Goal: Task Accomplishment & Management: Use online tool/utility

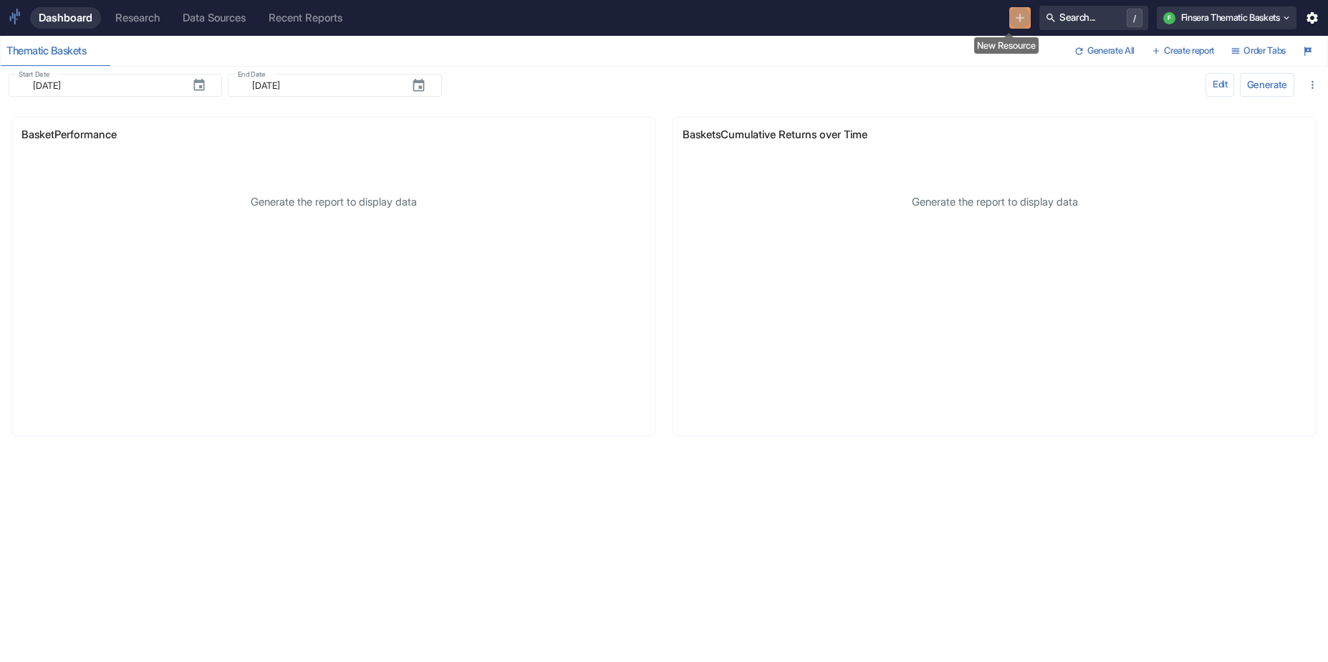
click at [1009, 16] on button "New Resource" at bounding box center [1020, 18] width 22 height 22
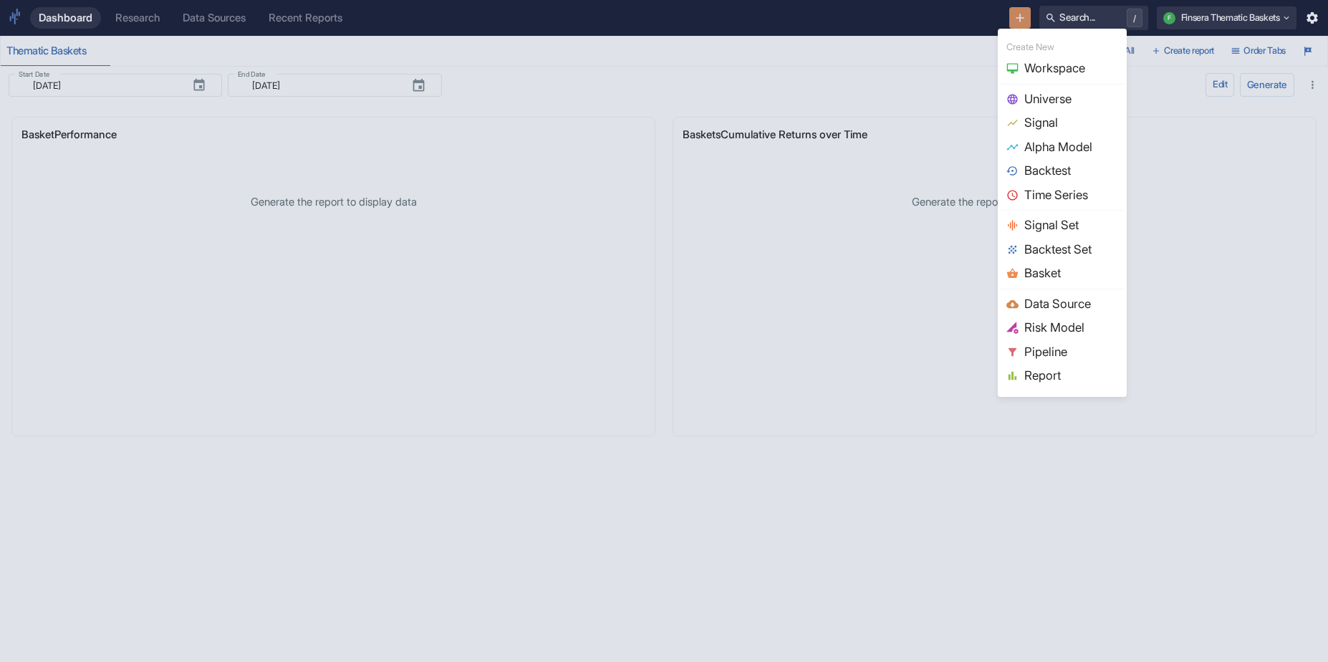
click at [1051, 103] on span "Universe" at bounding box center [1071, 99] width 94 height 19
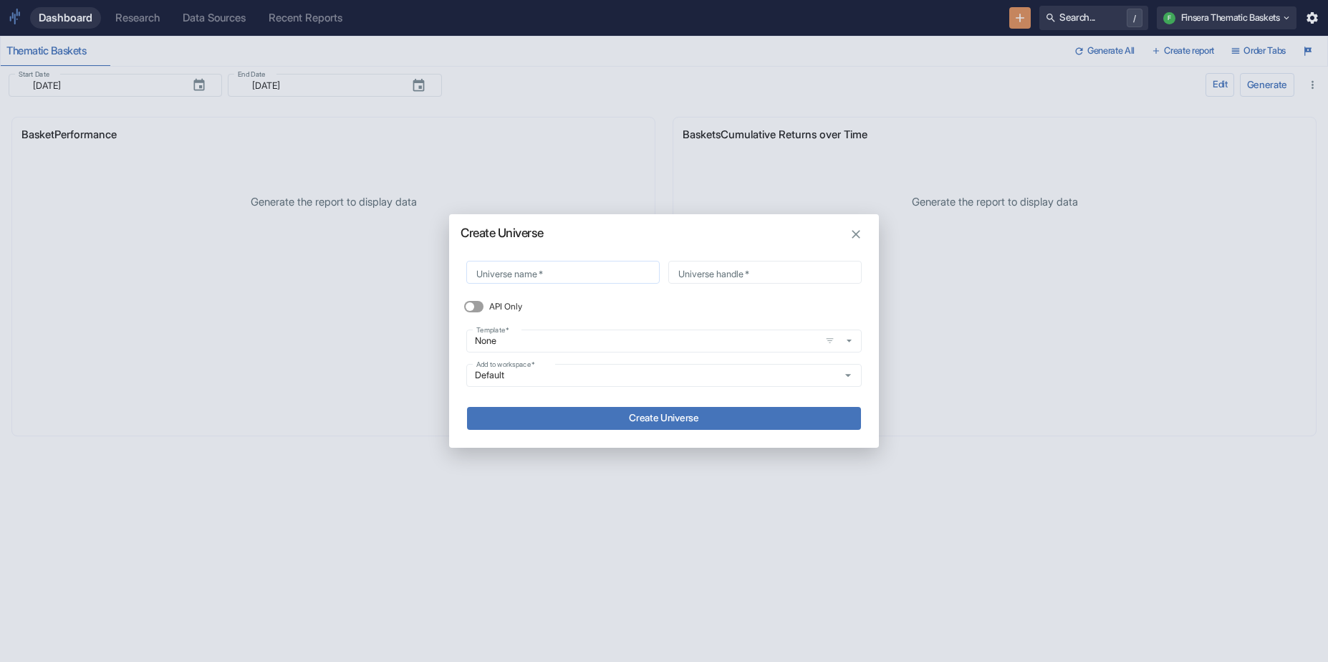
click at [574, 268] on input "Universe name   *" at bounding box center [562, 272] width 193 height 16
paste input "metrics_universe"
type input "metrics_universe"
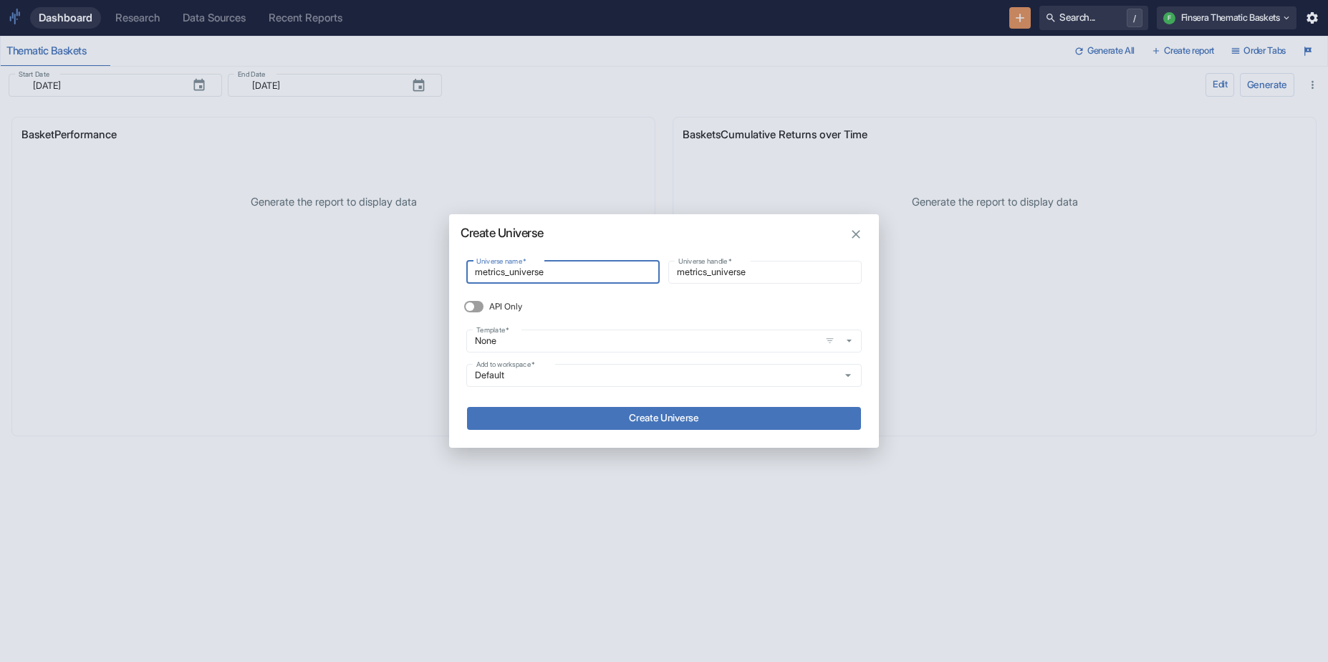
click at [647, 420] on button "Create Universe" at bounding box center [664, 418] width 394 height 23
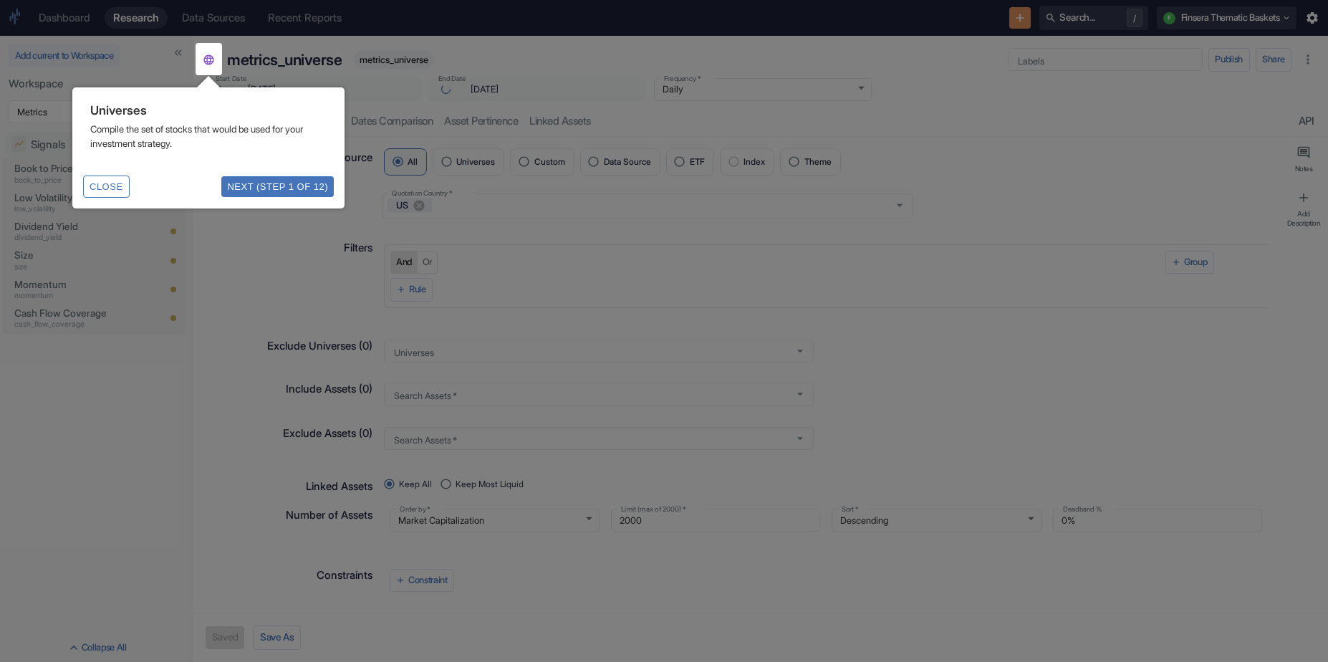
type input "2006-01-03"
click at [117, 188] on button "Close" at bounding box center [106, 185] width 47 height 22
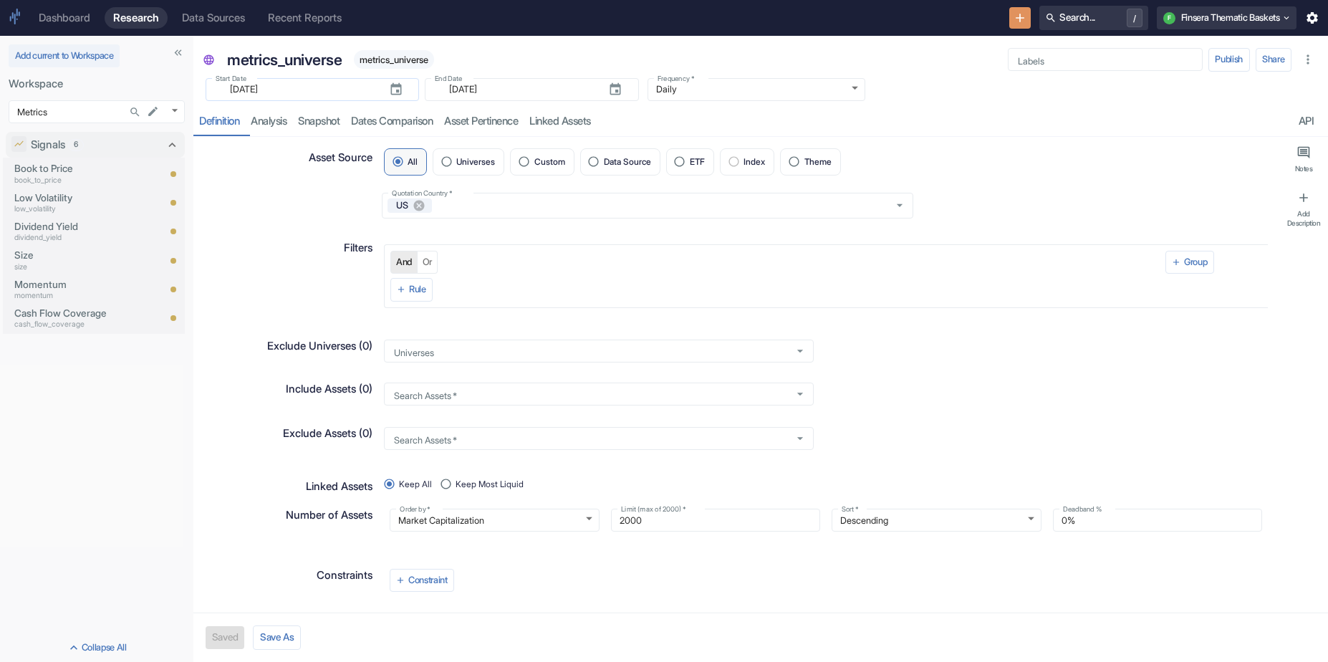
click at [310, 94] on input "2006-01-03" at bounding box center [299, 89] width 156 height 16
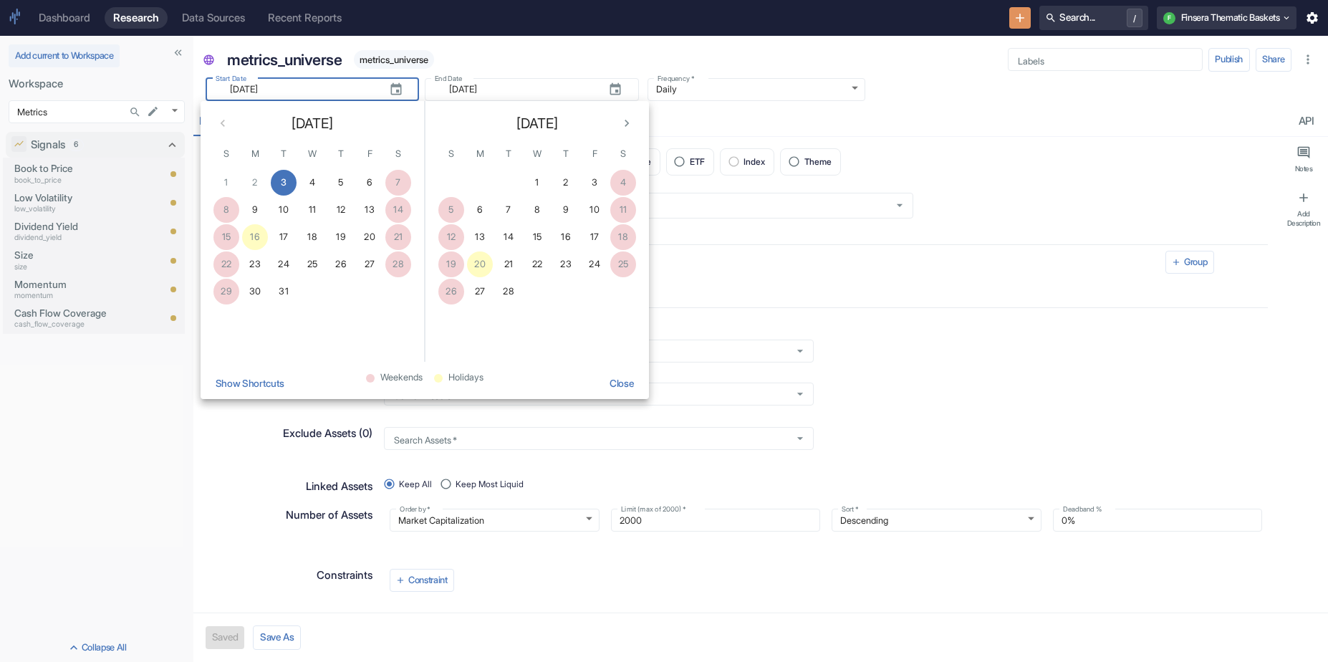
click at [257, 389] on button "Show Shortcuts" at bounding box center [249, 383] width 81 height 32
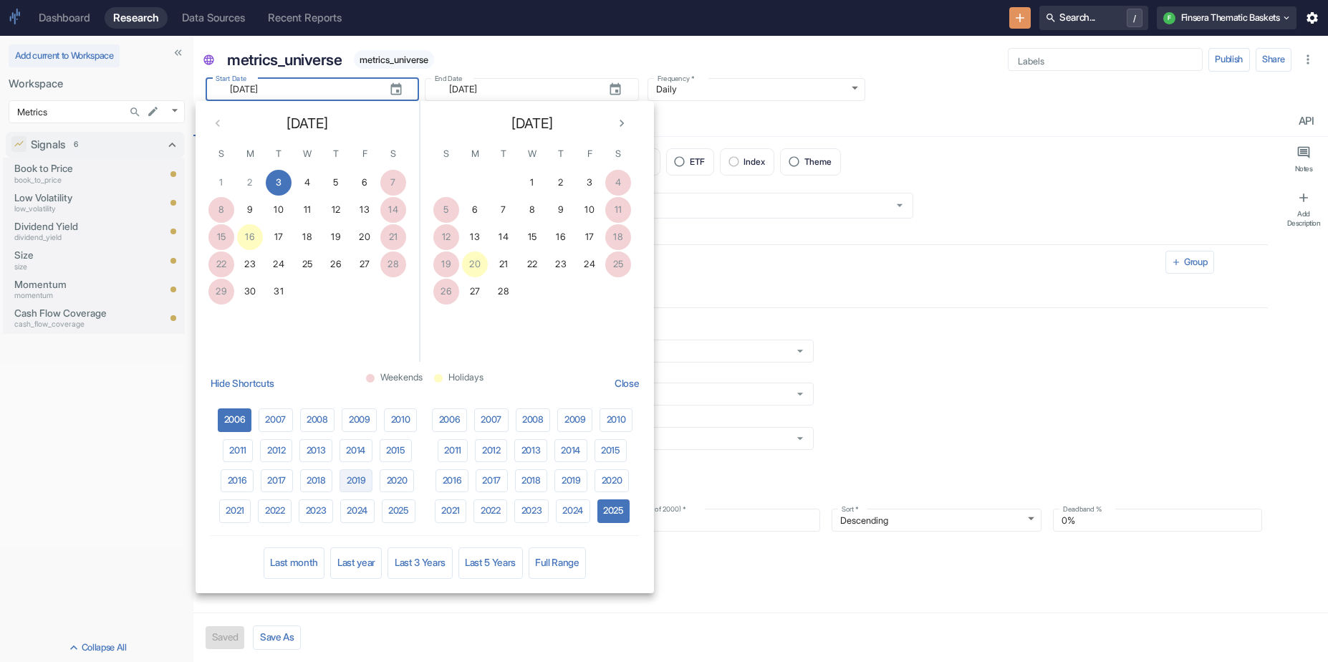
type textarea "x"
click at [412, 480] on button "2020" at bounding box center [397, 480] width 34 height 23
type input "2020-01-03"
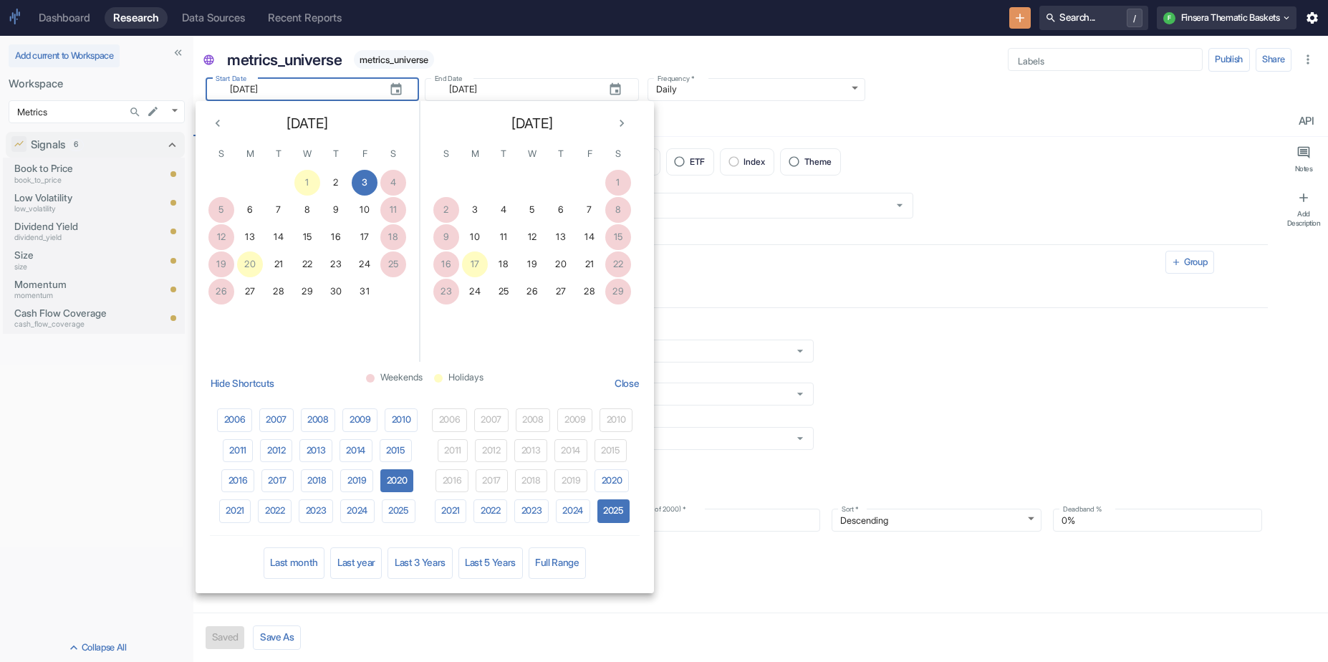
click at [620, 120] on icon "Next month" at bounding box center [622, 123] width 4 height 7
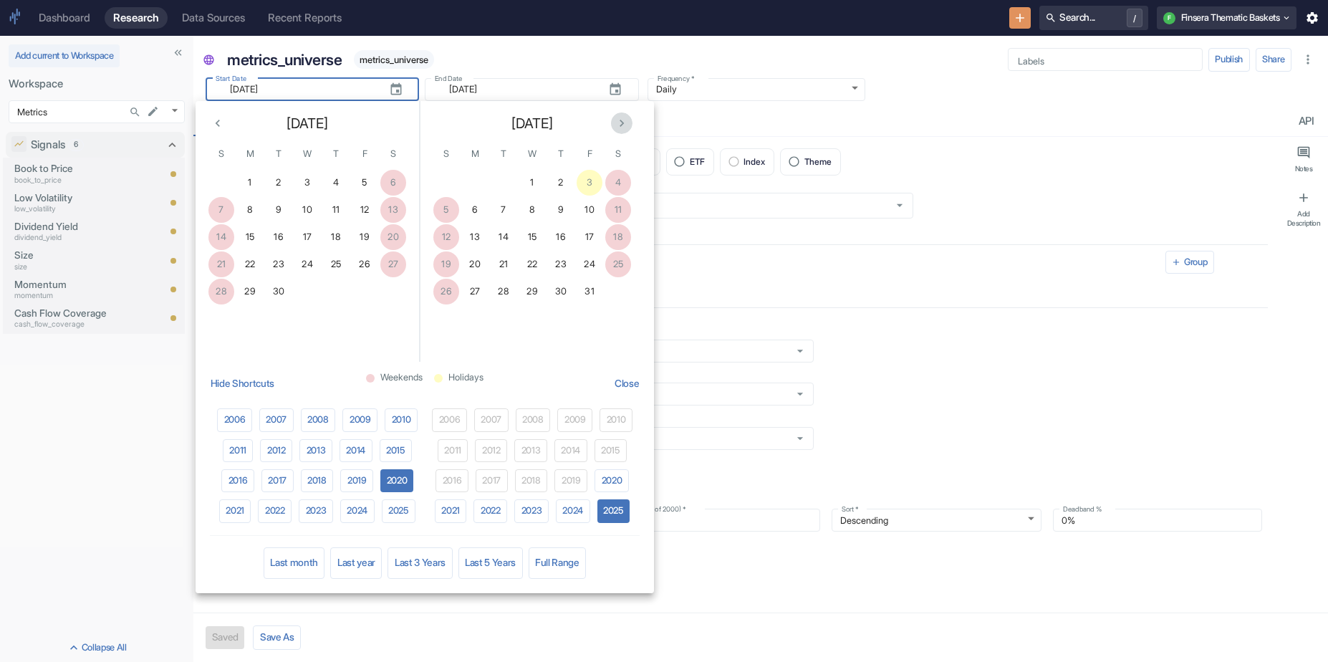
click at [620, 120] on icon "Next month" at bounding box center [622, 123] width 4 height 7
type textarea "x"
click at [499, 210] on button "6" at bounding box center [504, 210] width 26 height 26
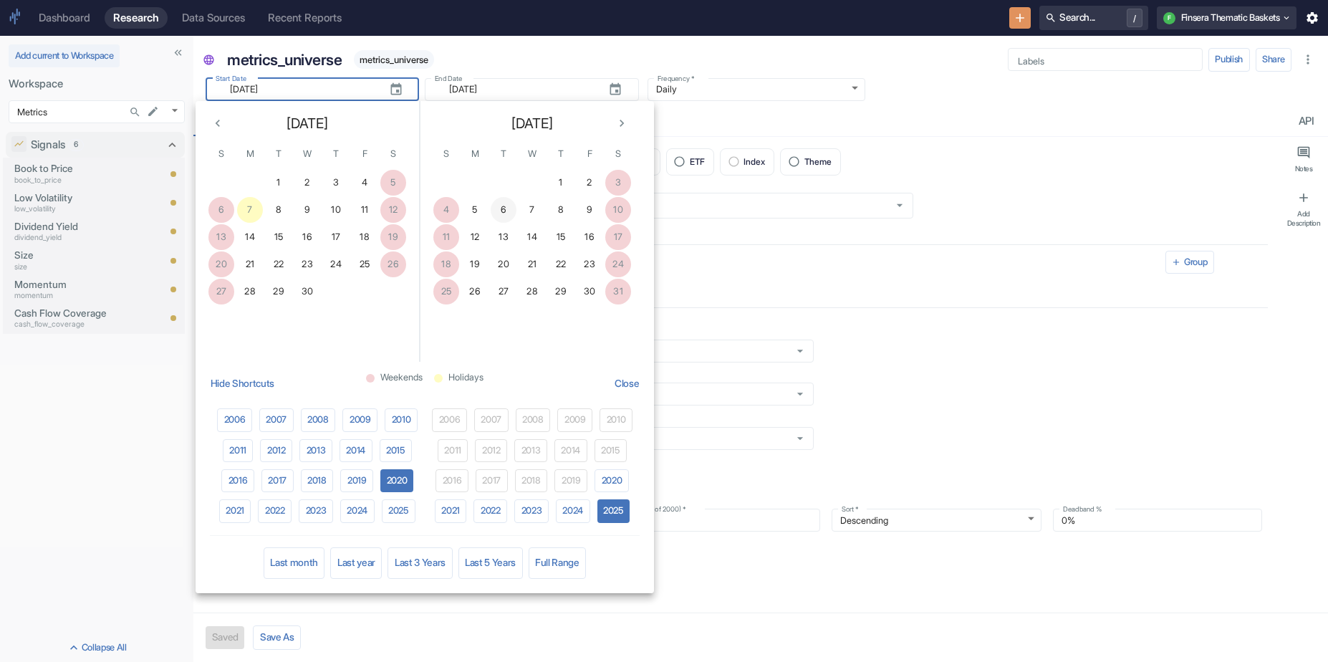
type input "[DATE]"
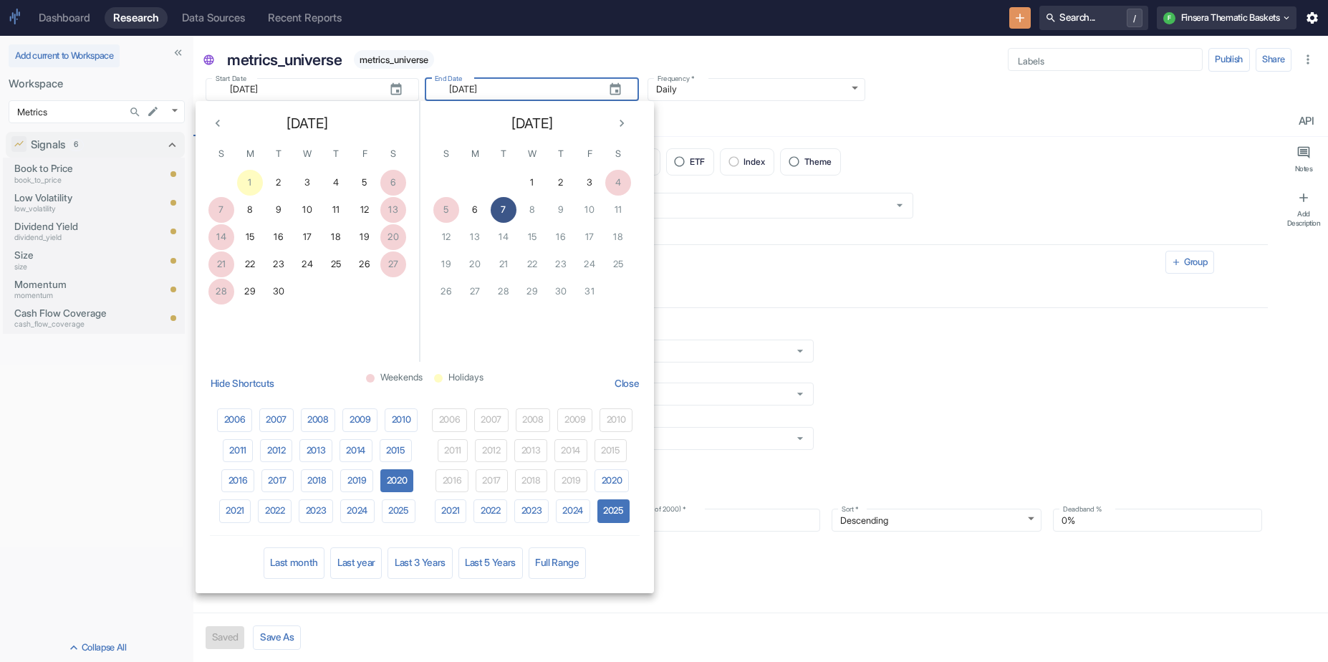
click at [503, 211] on button "7" at bounding box center [504, 210] width 26 height 26
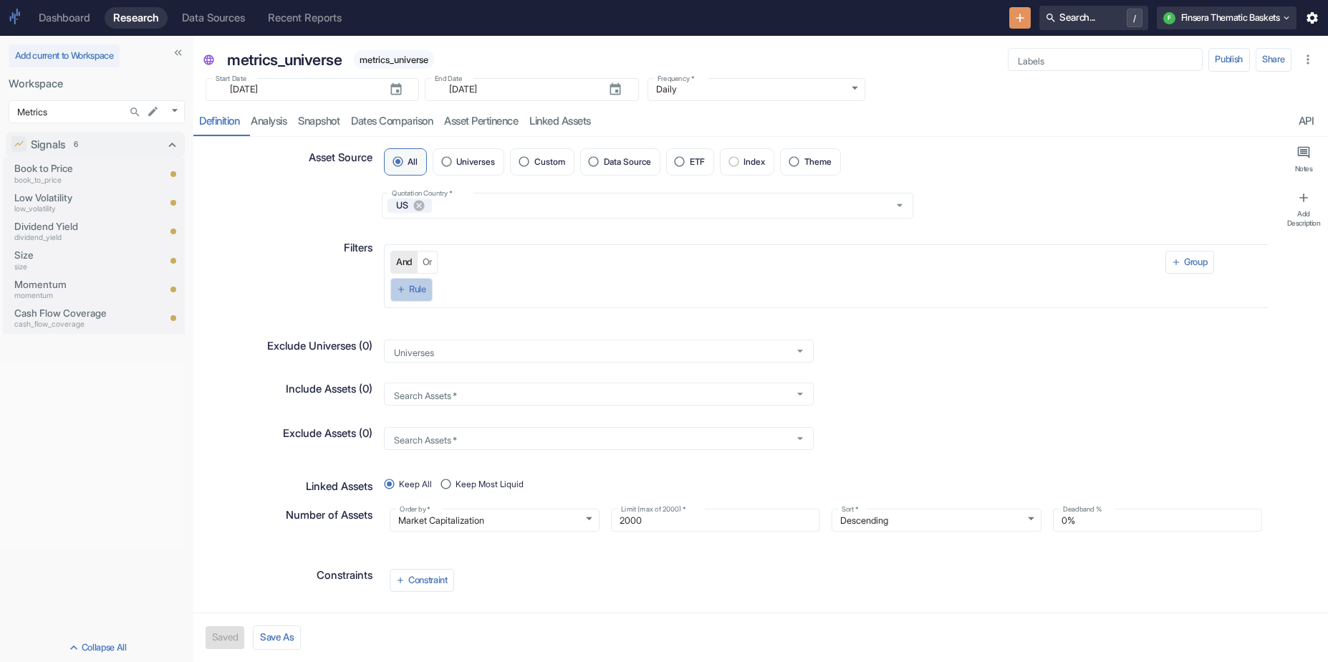
click at [419, 287] on button "Rule" at bounding box center [411, 289] width 42 height 23
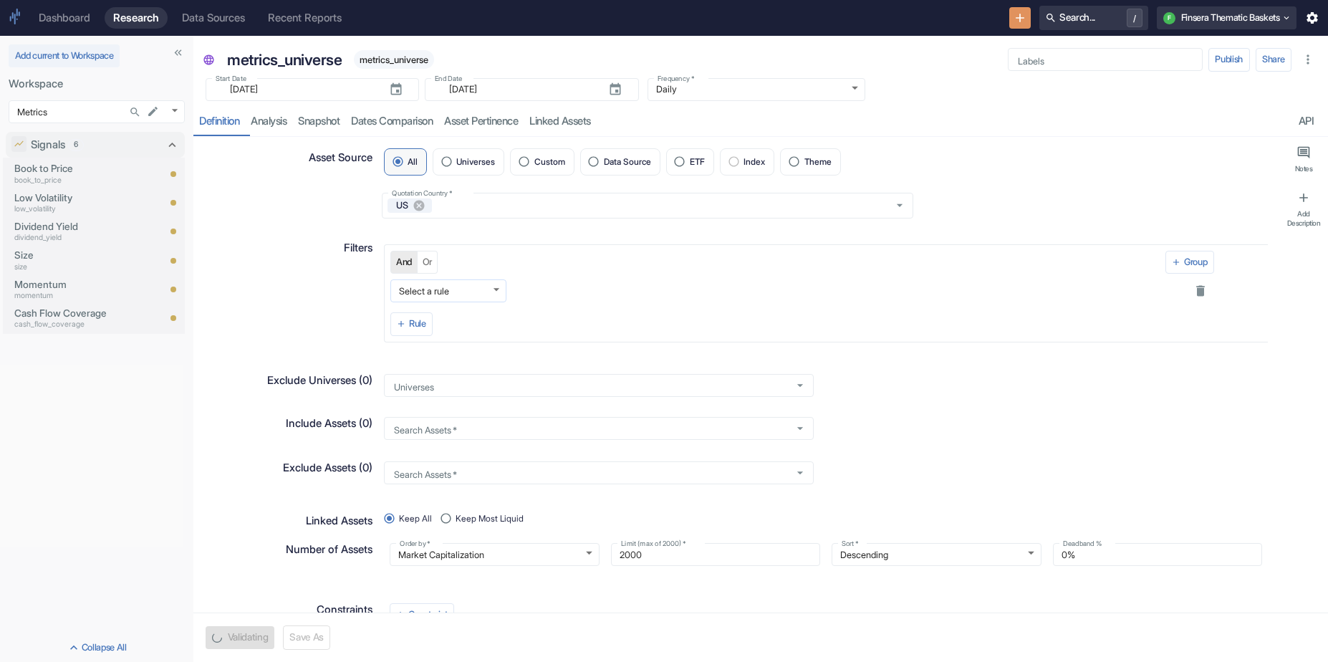
click at [471, 261] on body "Dashboard Research Data Sources Recent Reports Search... / F Finsera Thematic B…" at bounding box center [664, 331] width 1328 height 662
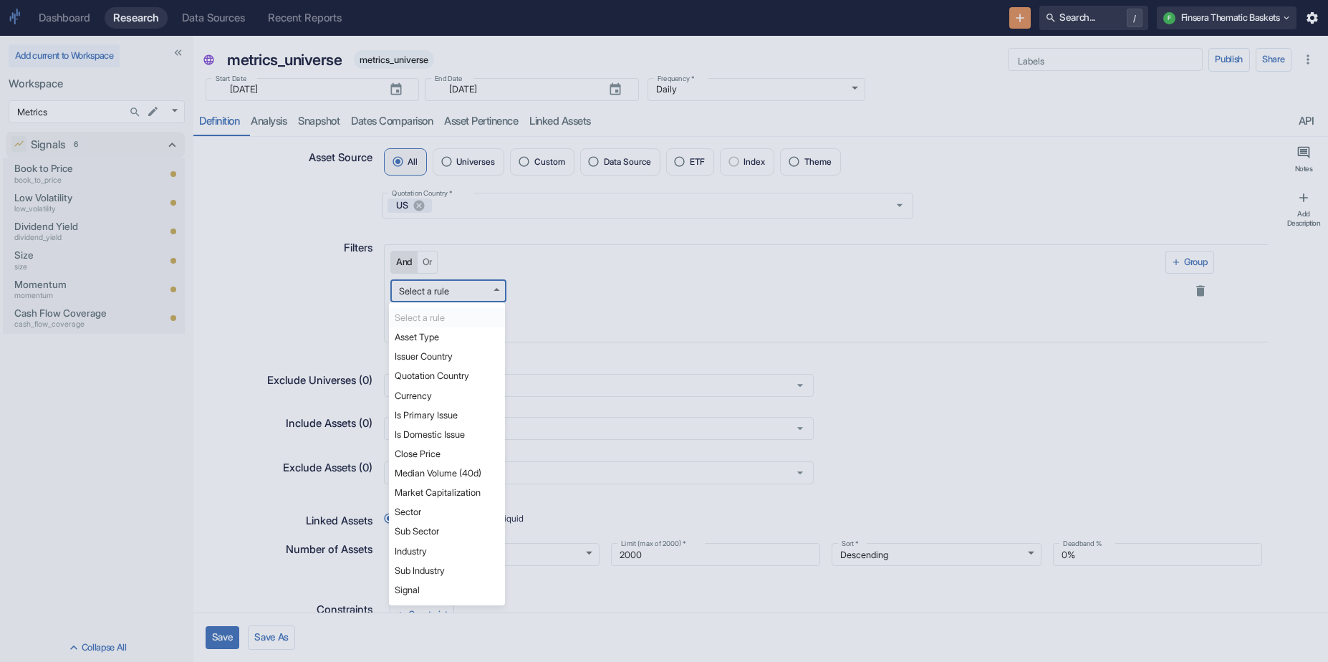
click at [455, 454] on li "Close Price" at bounding box center [447, 453] width 116 height 19
type textarea "x"
type input "close_usd"
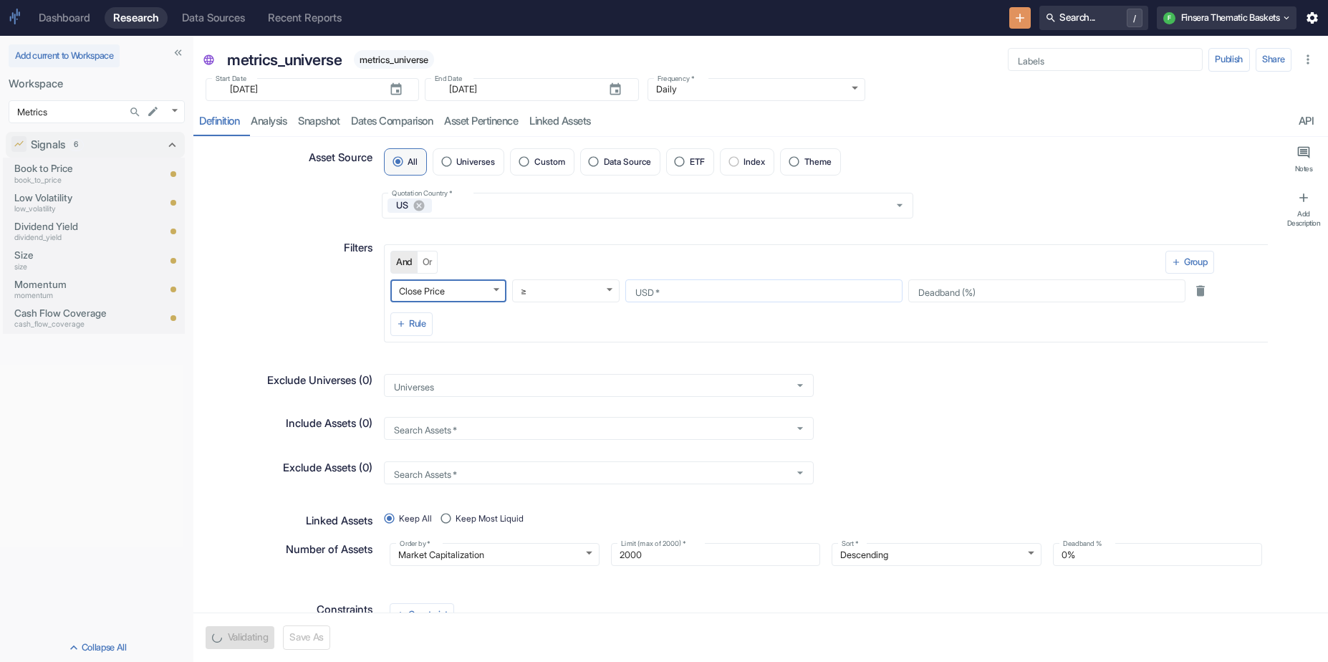
click at [764, 301] on div "USD   *" at bounding box center [763, 290] width 277 height 23
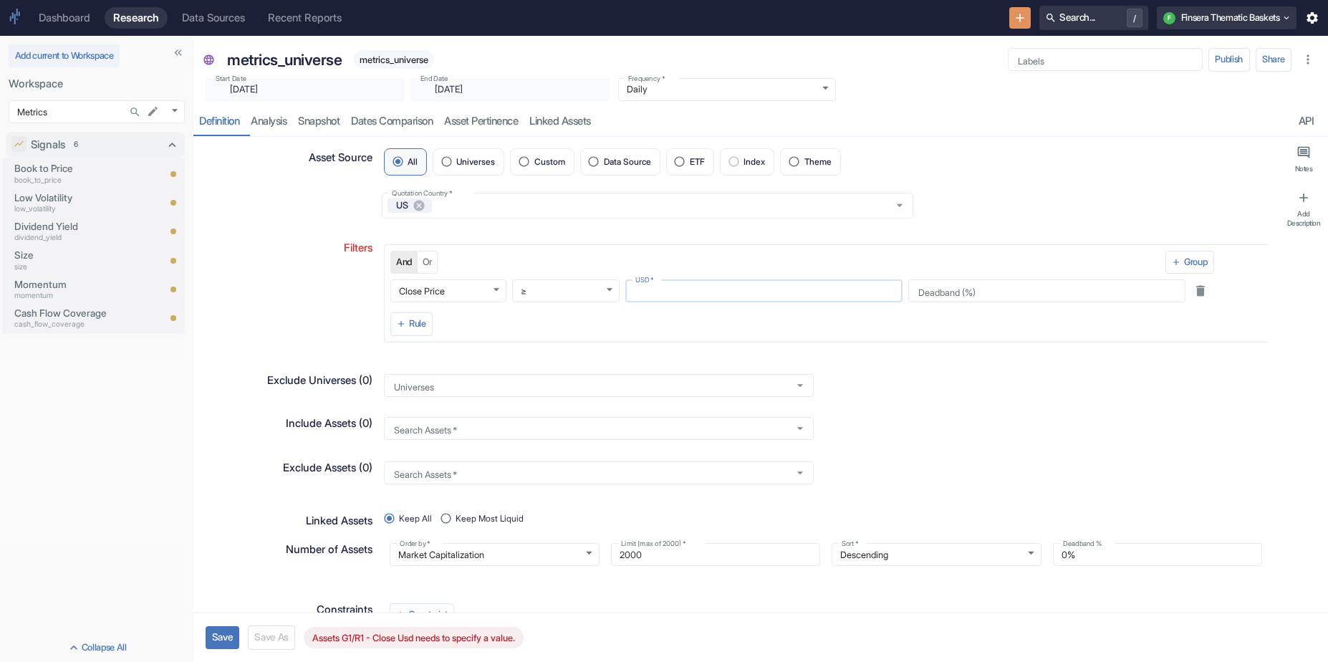
type textarea "x"
type input "0.1"
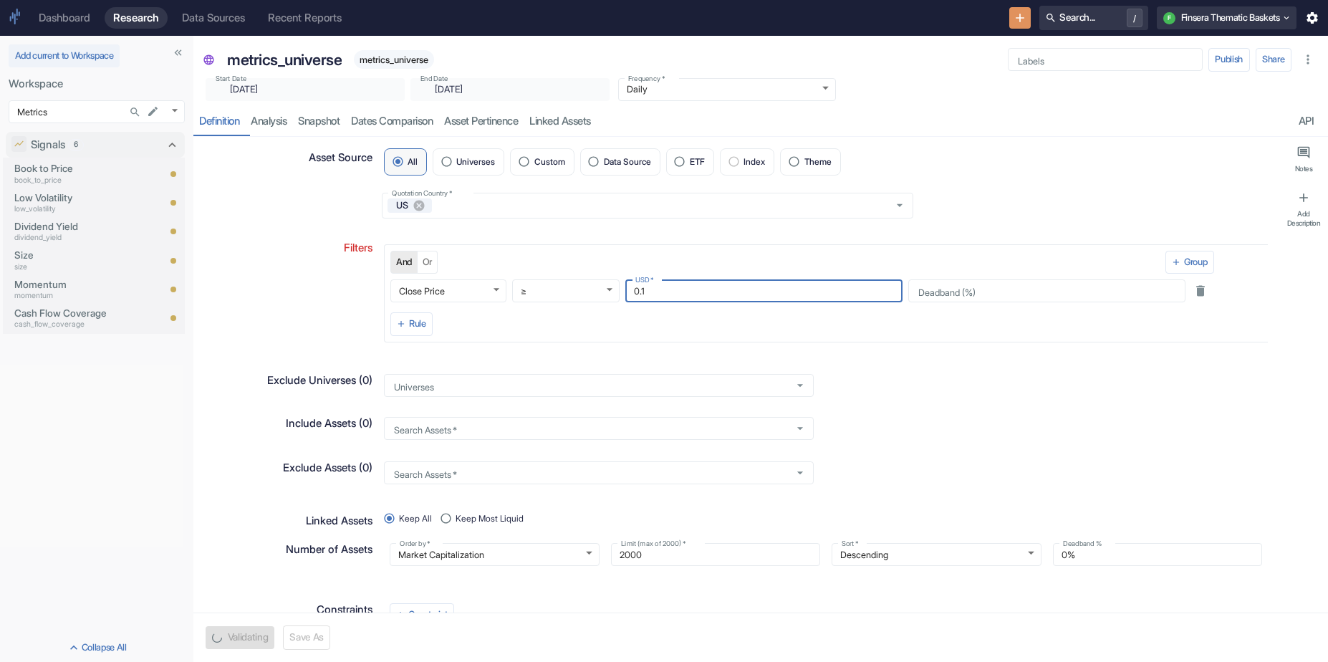
type textarea "x"
type input "0.1"
click at [433, 328] on div "Rule" at bounding box center [802, 321] width 824 height 27
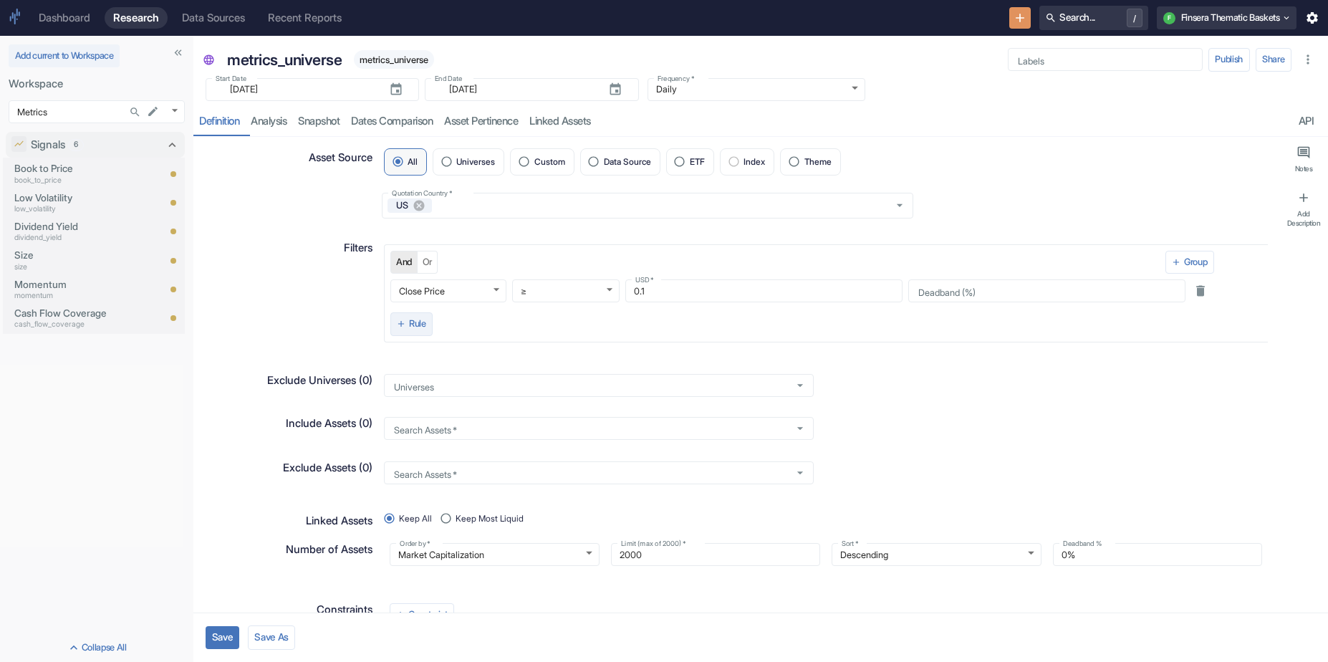
click at [424, 325] on button "Rule" at bounding box center [411, 323] width 42 height 23
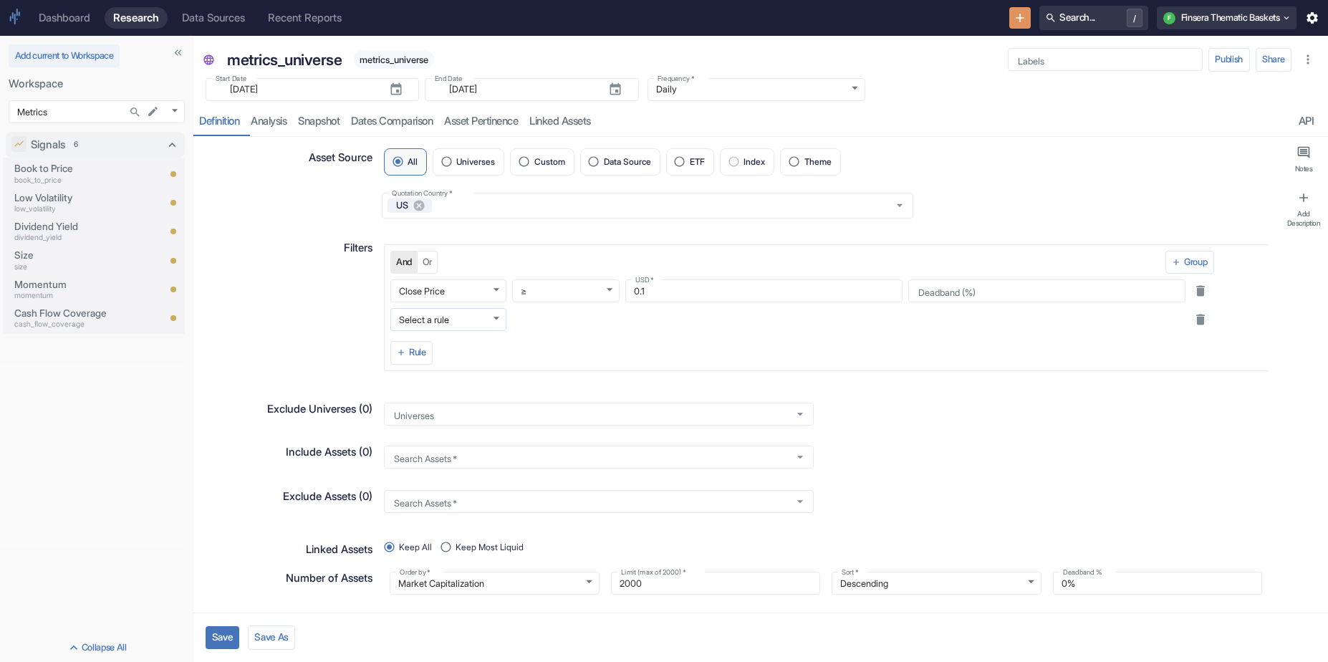
click at [458, 321] on body "Dashboard Research Data Sources Recent Reports Search... / F Finsera Thematic B…" at bounding box center [664, 331] width 1328 height 662
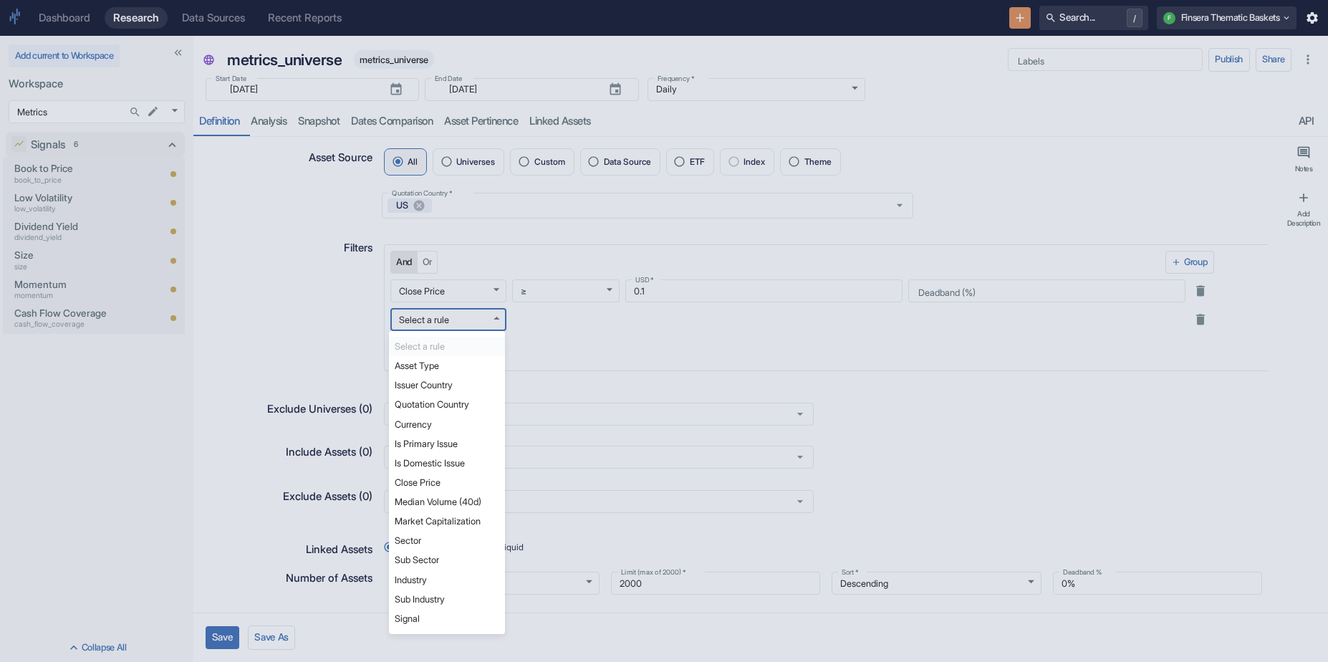
click at [464, 503] on li "Median Volume (40d)" at bounding box center [447, 501] width 116 height 19
type textarea "x"
type input "volume_usd"
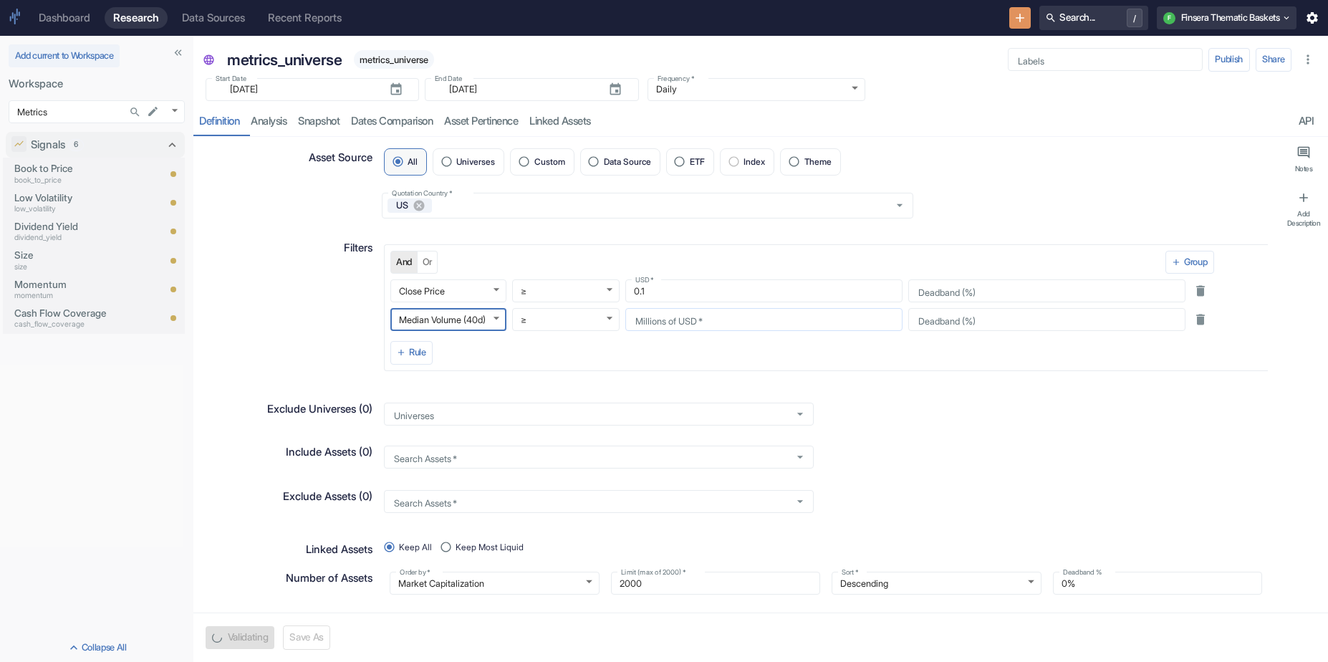
click at [749, 319] on input "Millions of USD   *" at bounding box center [763, 320] width 277 height 16
type textarea "x"
type input "0.001"
type textarea "x"
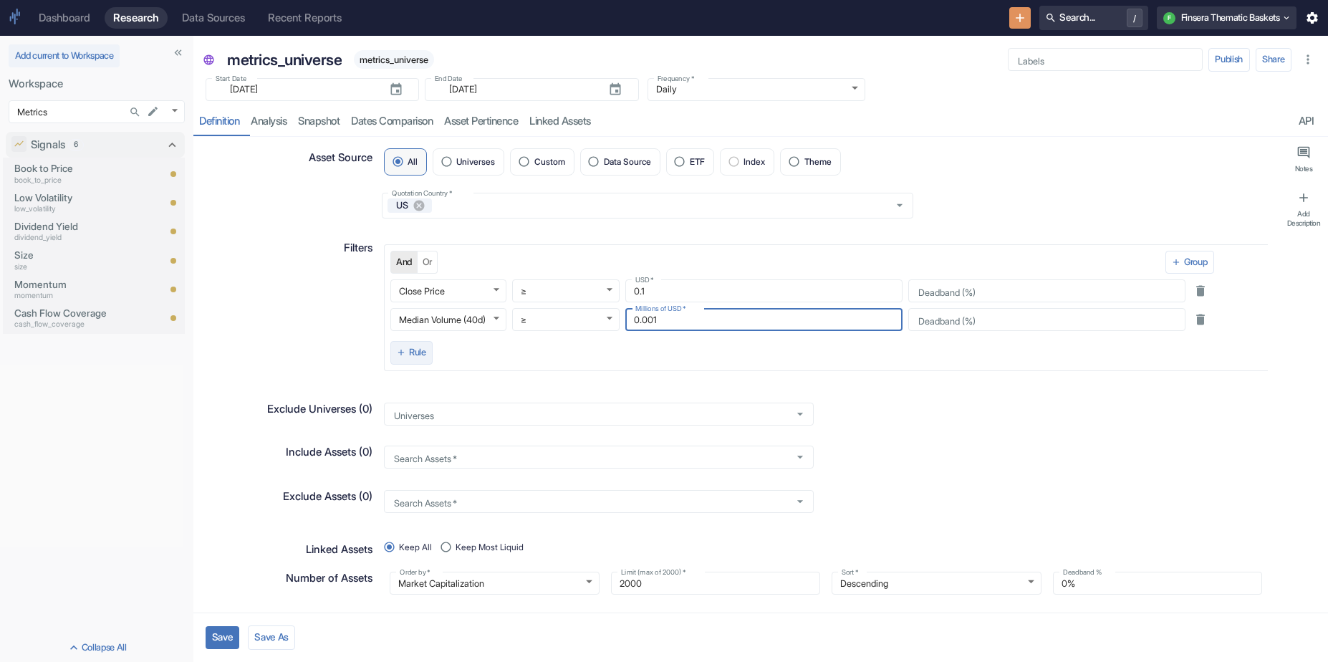
type input "0.001"
click at [418, 344] on button "Rule" at bounding box center [411, 352] width 42 height 23
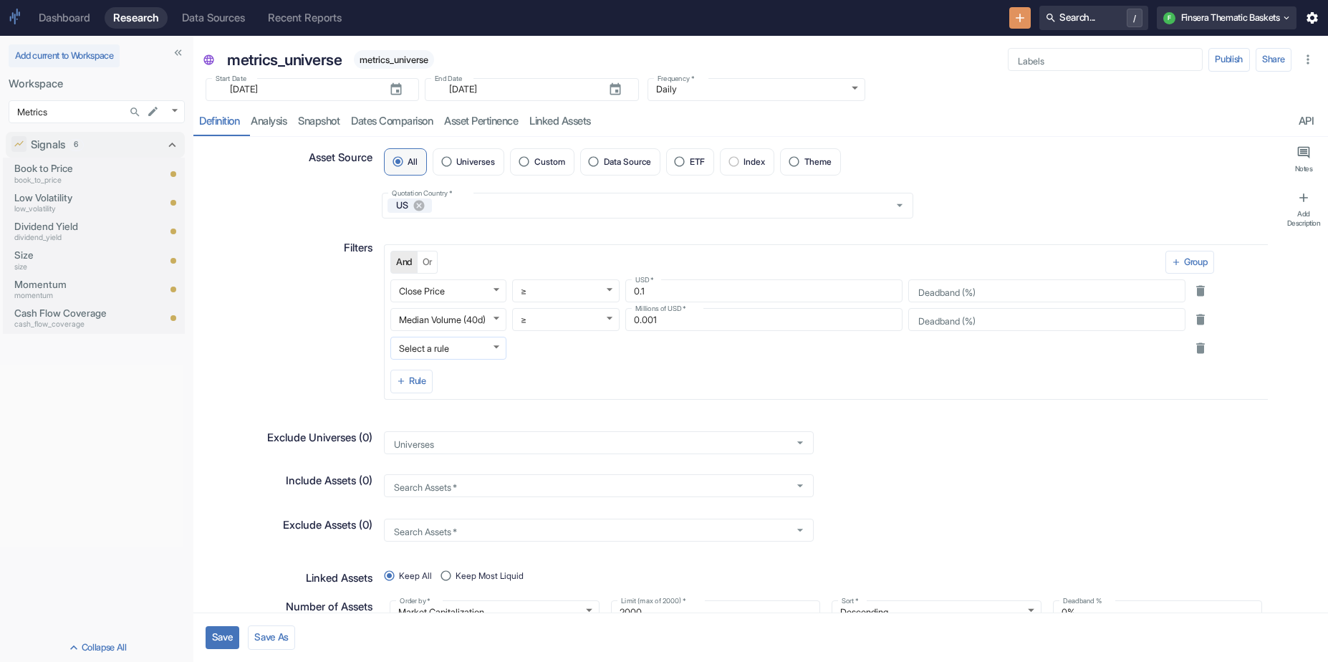
click at [439, 350] on body "Dashboard Research Data Sources Recent Reports Search... / F Finsera Thematic B…" at bounding box center [664, 331] width 1328 height 662
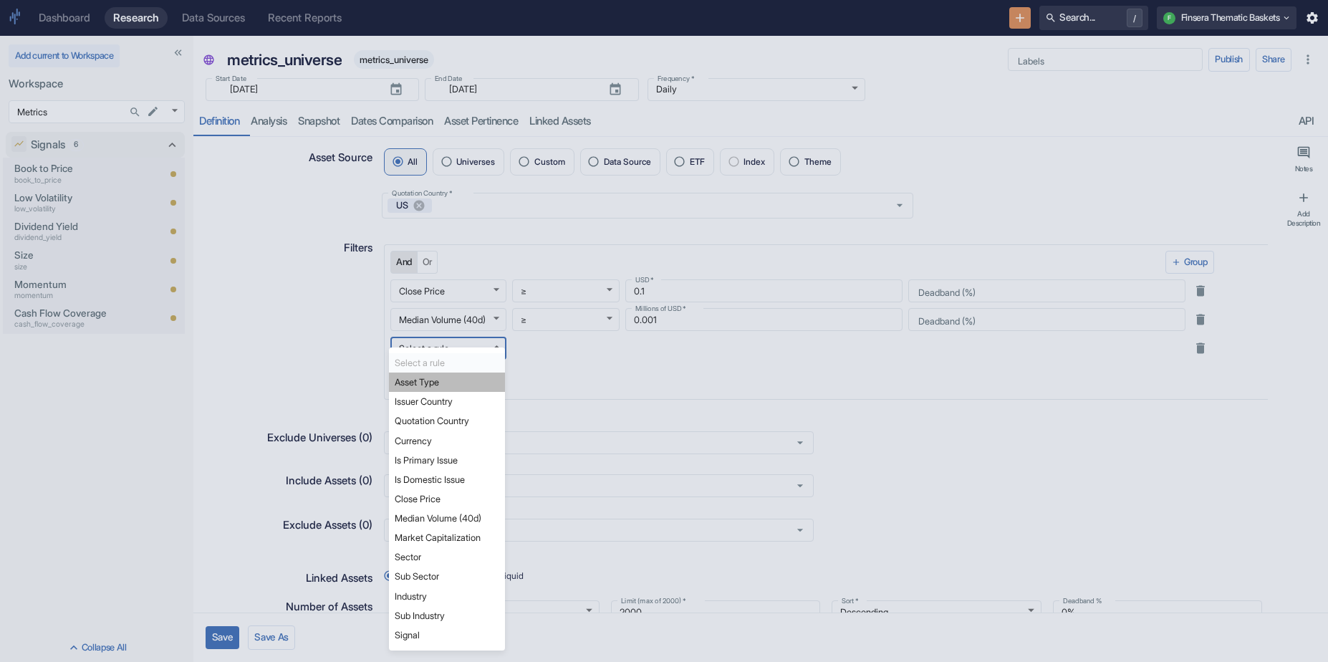
click at [466, 378] on li "Asset Type" at bounding box center [447, 381] width 116 height 19
type textarea "x"
type input "asset_type"
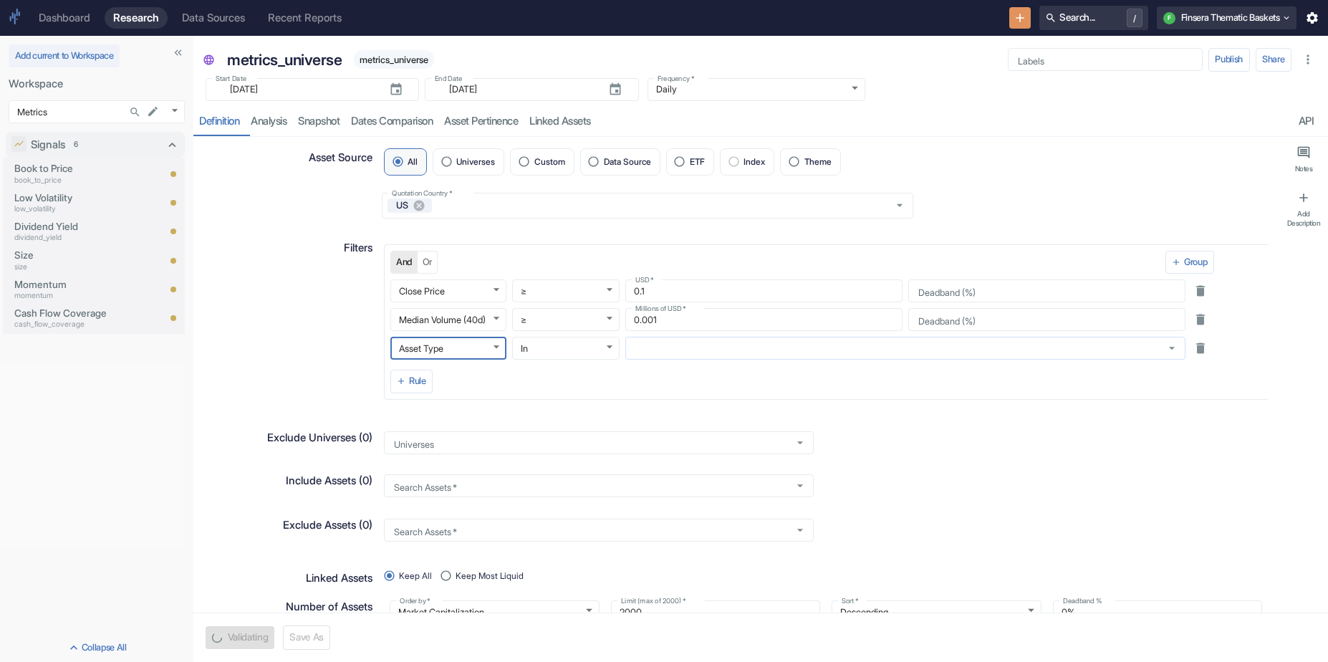
click at [645, 354] on input "text" at bounding box center [892, 348] width 524 height 12
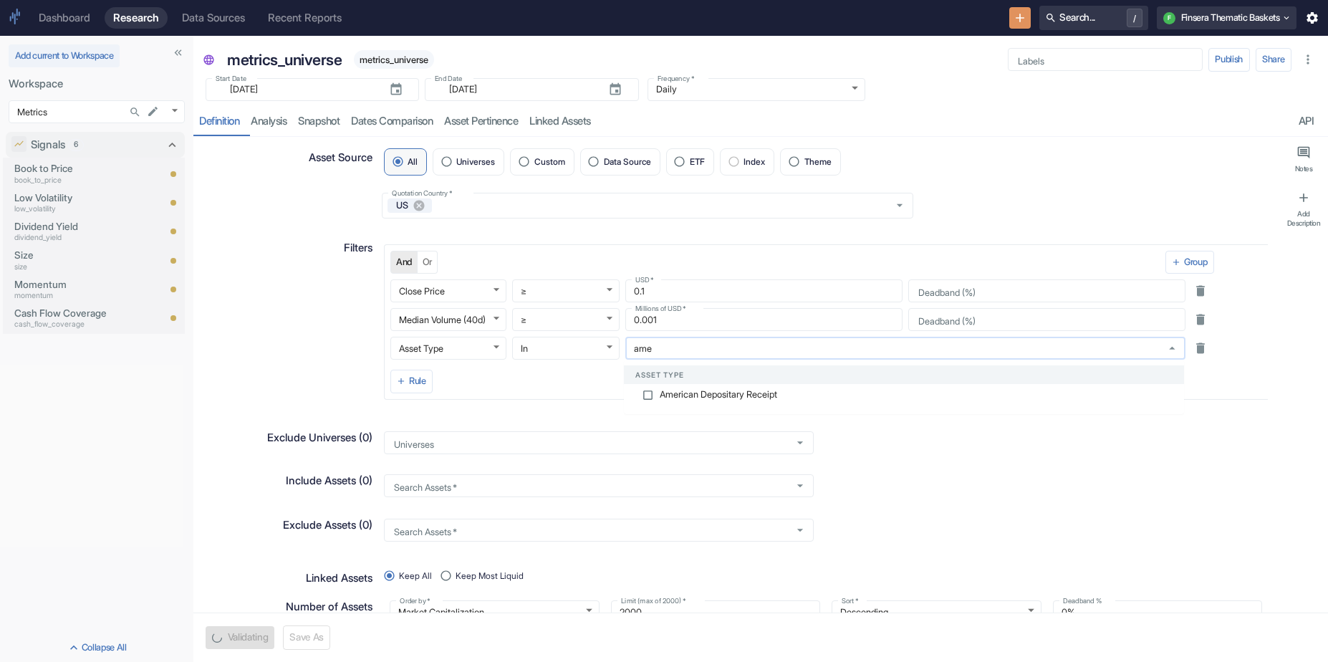
type input "amer"
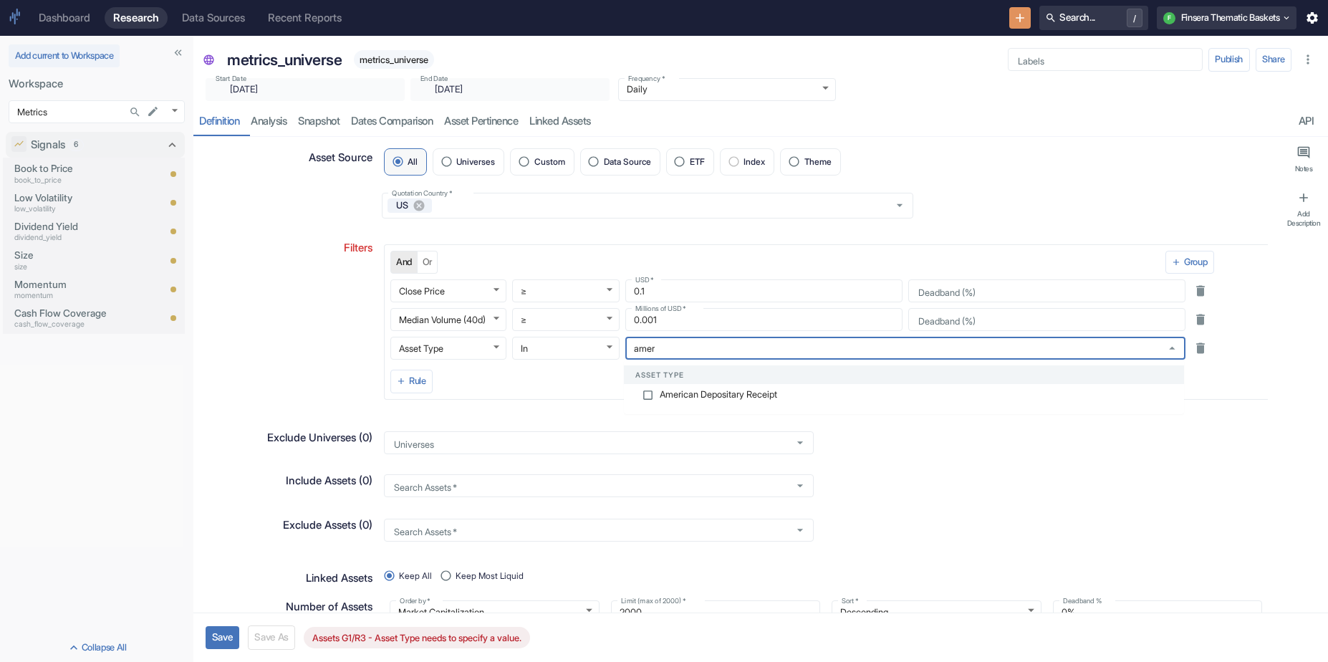
click at [752, 398] on span "American Depositary Receipt" at bounding box center [718, 394] width 117 height 9
type textarea "x"
checkbox input "true"
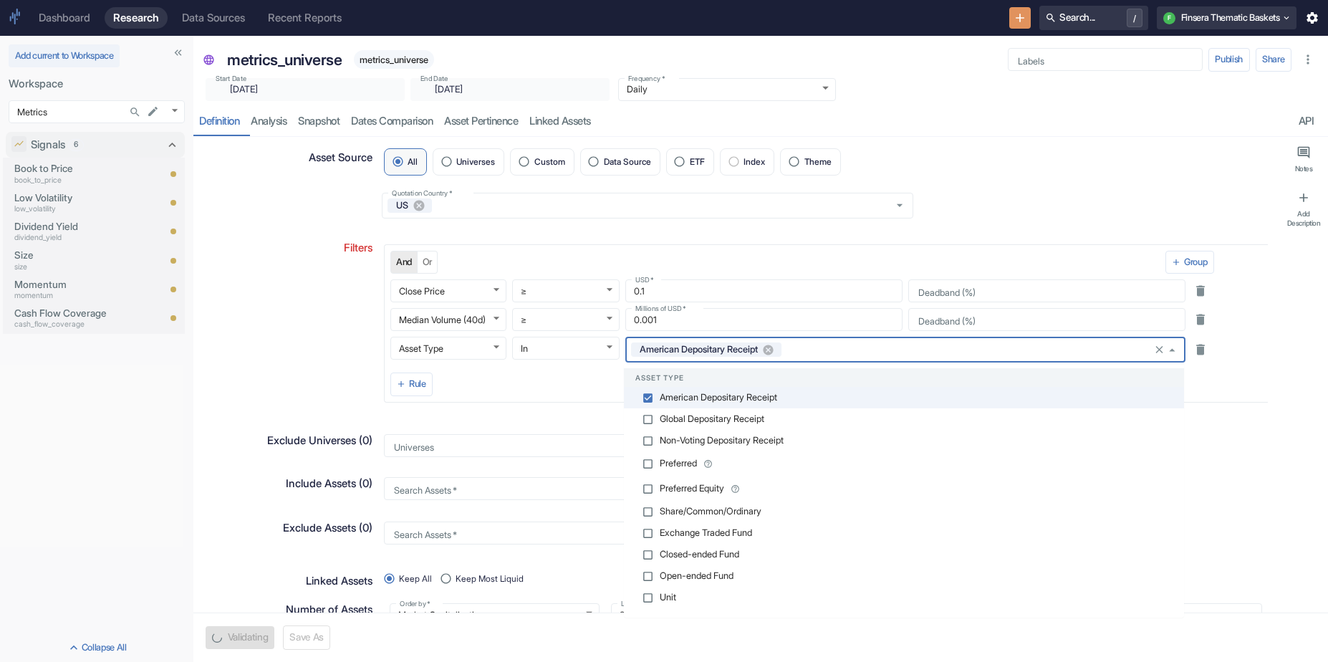
click at [744, 507] on span "Share/Common/Ordinary" at bounding box center [711, 511] width 102 height 9
type textarea "x"
checkbox input "true"
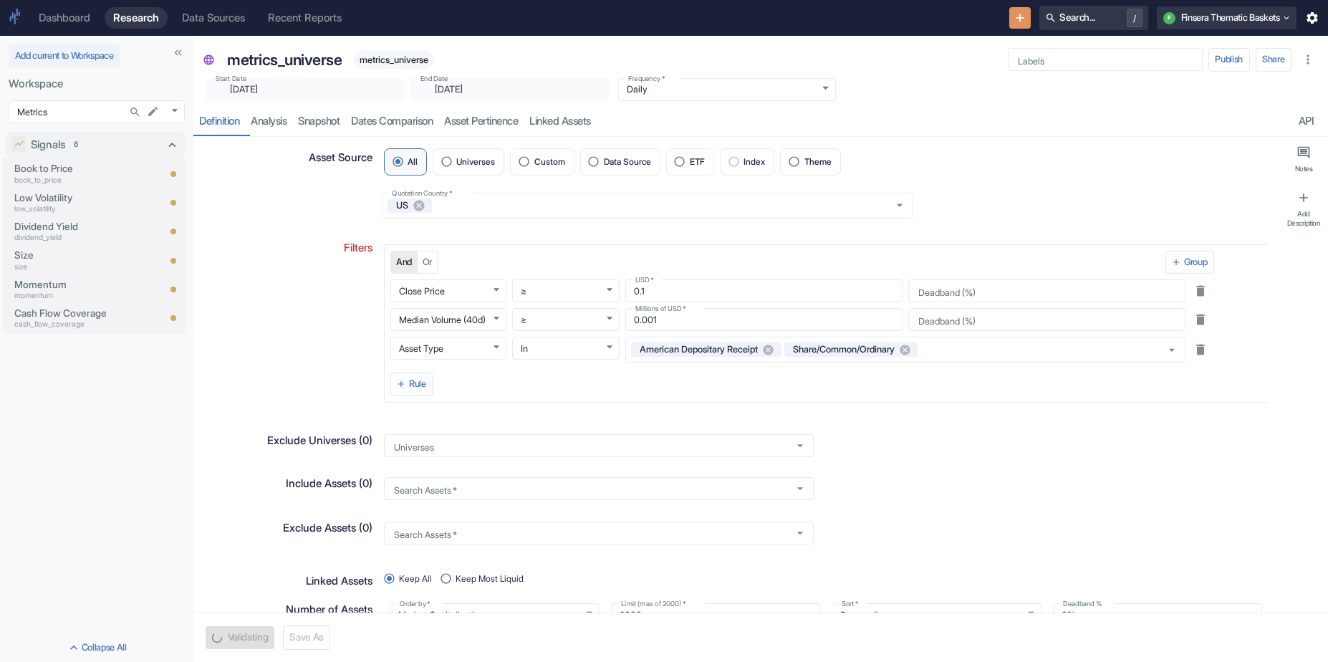
click at [278, 355] on div "Filters" at bounding box center [282, 315] width 179 height 174
type textarea "x"
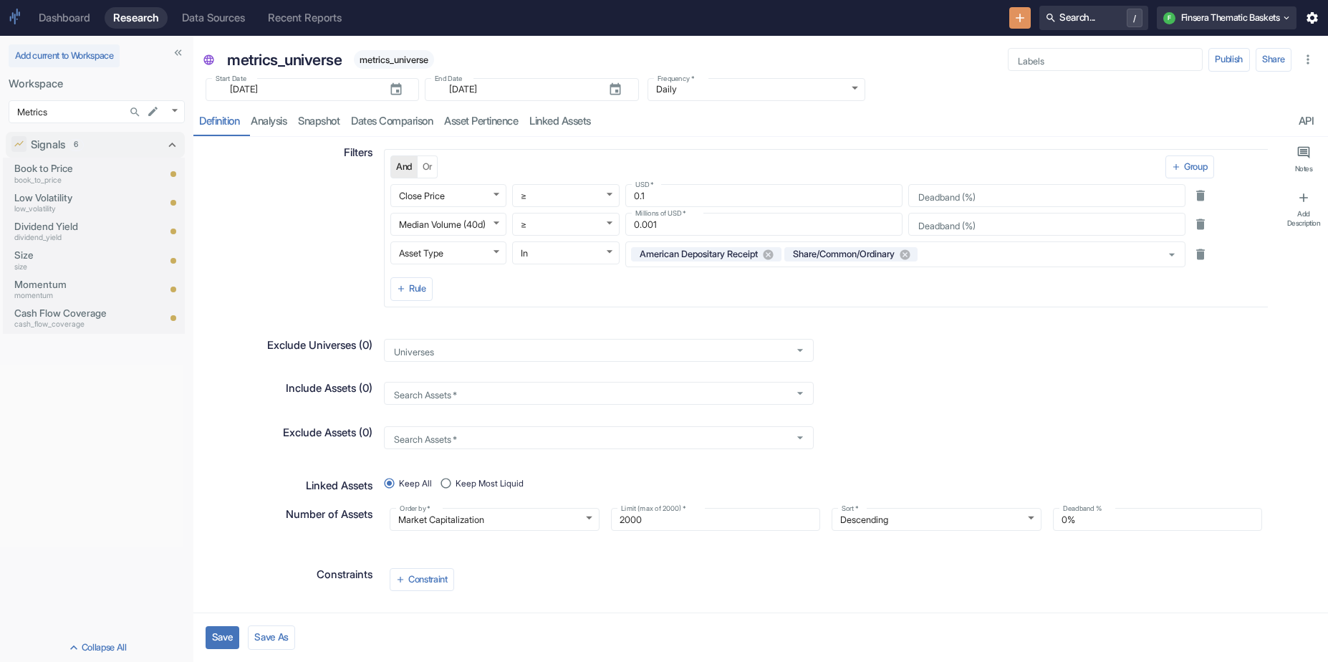
scroll to position [97, 0]
drag, startPoint x: 718, startPoint y: 516, endPoint x: 606, endPoint y: 518, distance: 111.7
click at [611, 518] on input "2000" at bounding box center [716, 518] width 210 height 16
type input "4"
type textarea "x"
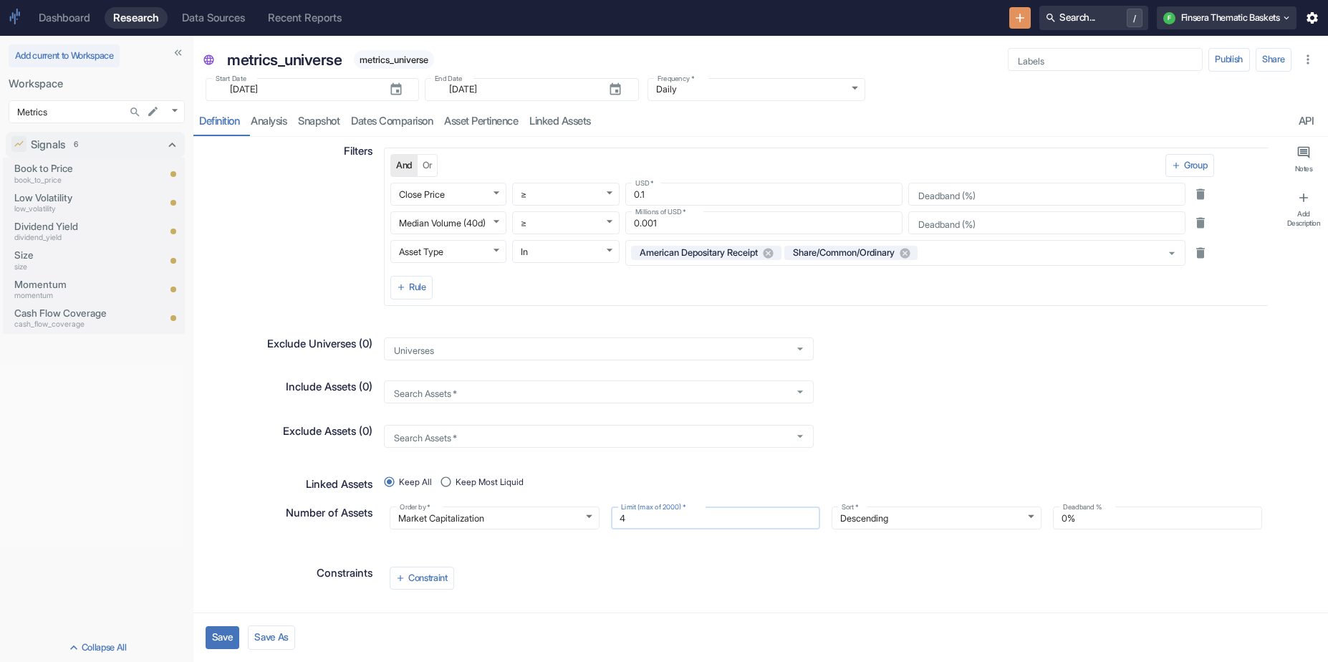
type input "40"
type textarea "x"
type input "400"
type textarea "x"
type input "4000"
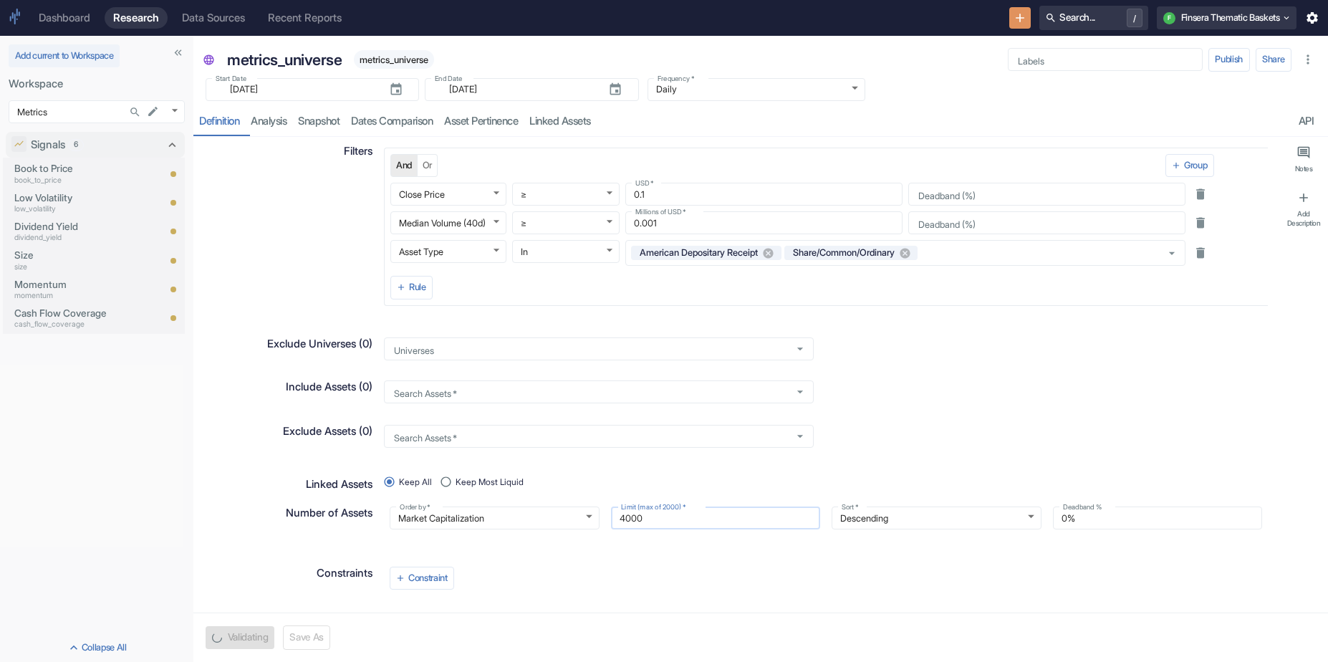
type textarea "x"
type input "40000"
type textarea "x"
drag, startPoint x: 670, startPoint y: 531, endPoint x: 572, endPoint y: 490, distance: 106.3
click at [572, 490] on div "Order by   * Market Capitalization marketcap_usd Order by   * Limit (max of 200…" at bounding box center [819, 512] width 895 height 46
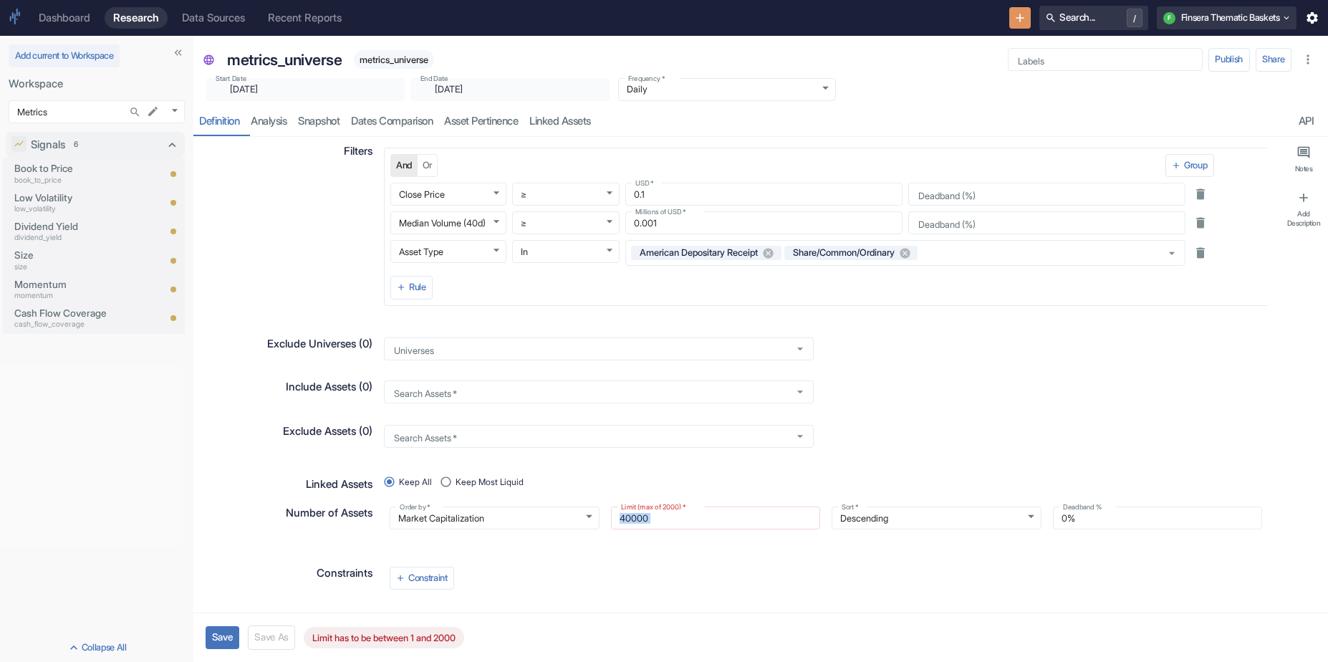
click at [688, 524] on input "40000" at bounding box center [716, 518] width 210 height 16
type input "4000"
type textarea "x"
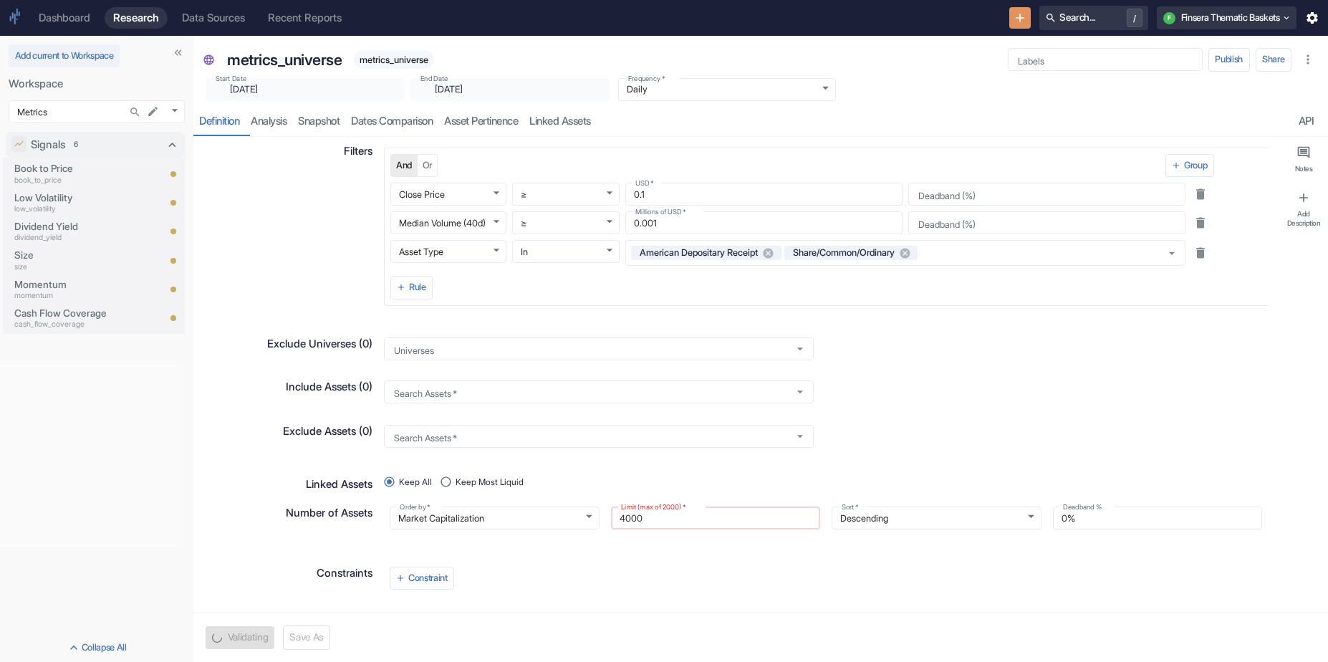
type input "400"
type textarea "x"
type input "400"
click at [225, 632] on button "Save" at bounding box center [223, 637] width 34 height 23
type textarea "x"
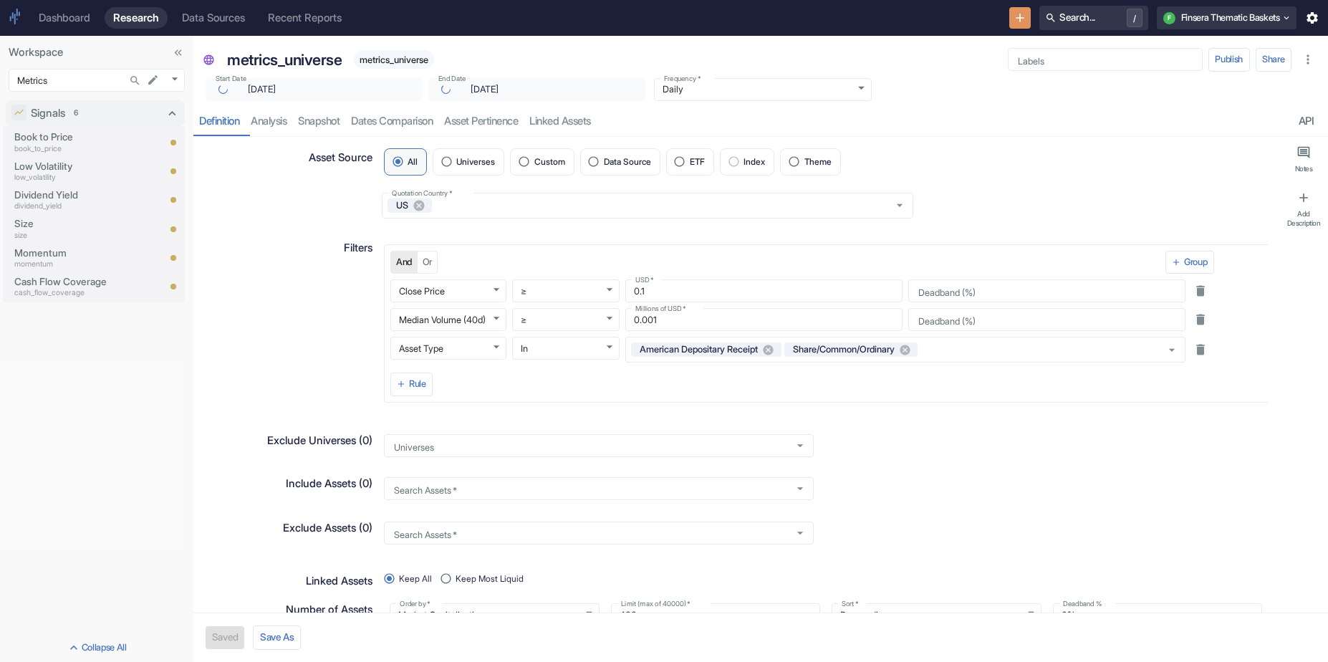
type textarea "x"
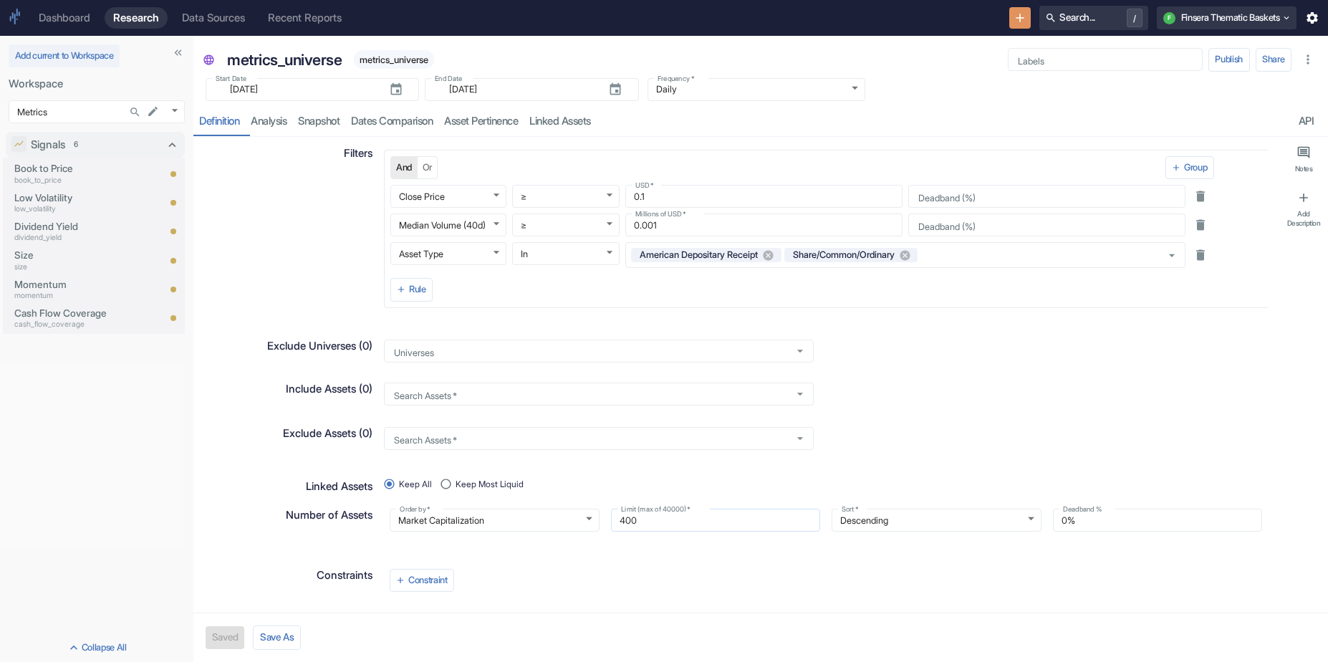
scroll to position [97, 0]
click at [684, 528] on div "400 Limit (max of 40000)   *" at bounding box center [716, 517] width 210 height 23
drag, startPoint x: 683, startPoint y: 528, endPoint x: 586, endPoint y: 486, distance: 105.5
click at [586, 486] on div "Asset Source All Universes Custom Data Source ETF Index Theme Quotation Country…" at bounding box center [736, 375] width 1080 height 476
type input "4"
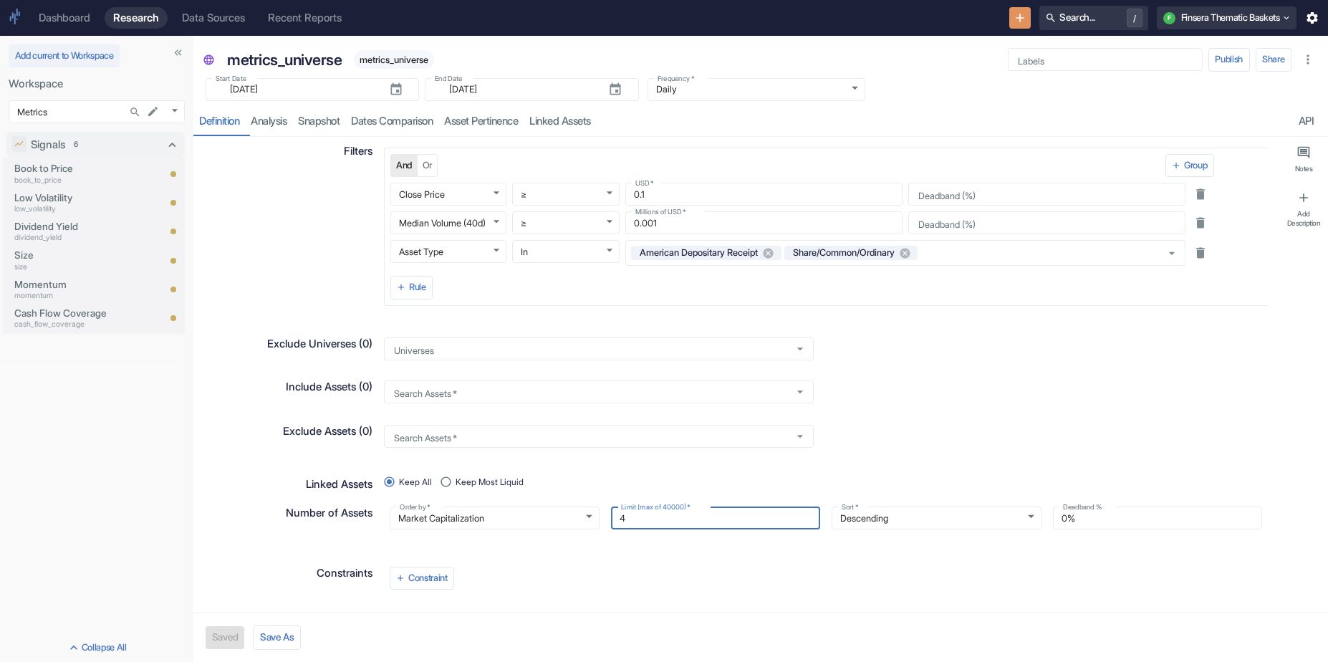
type textarea "x"
type input "40"
type textarea "x"
type input "400"
type textarea "x"
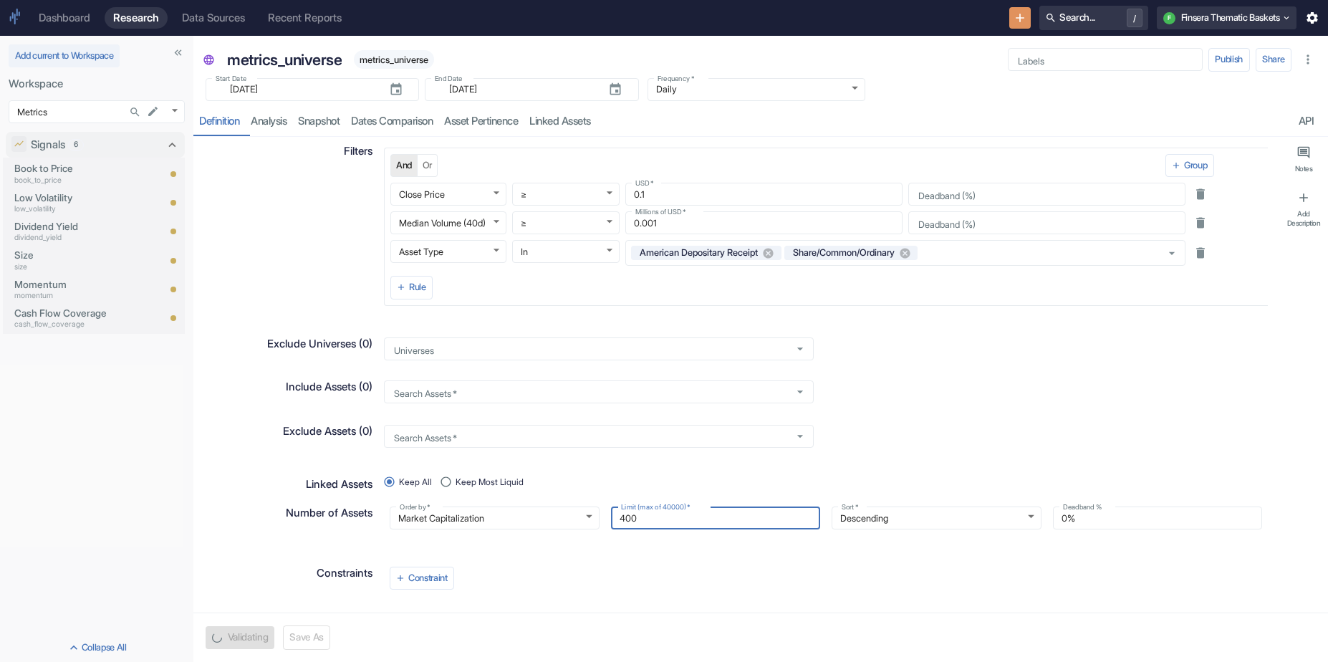
type input "4000"
type textarea "x"
type input "40000"
type textarea "x"
type input "40000"
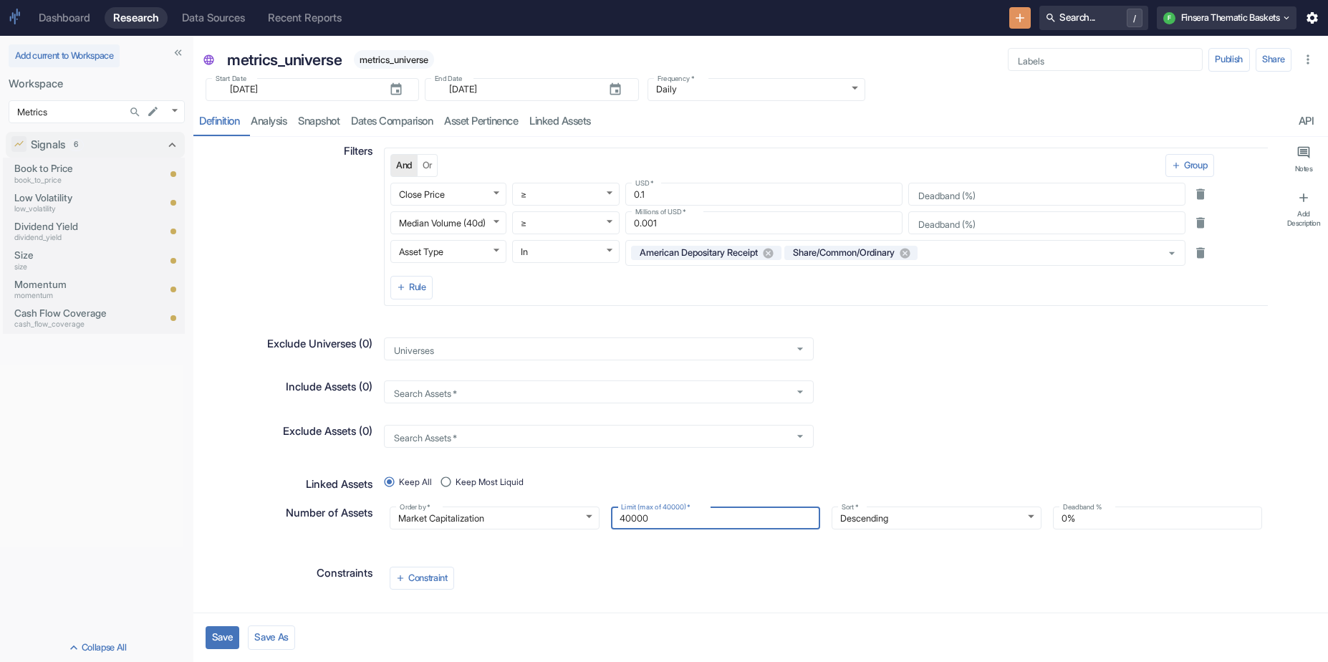
click at [231, 635] on button "Save" at bounding box center [223, 637] width 34 height 23
type textarea "x"
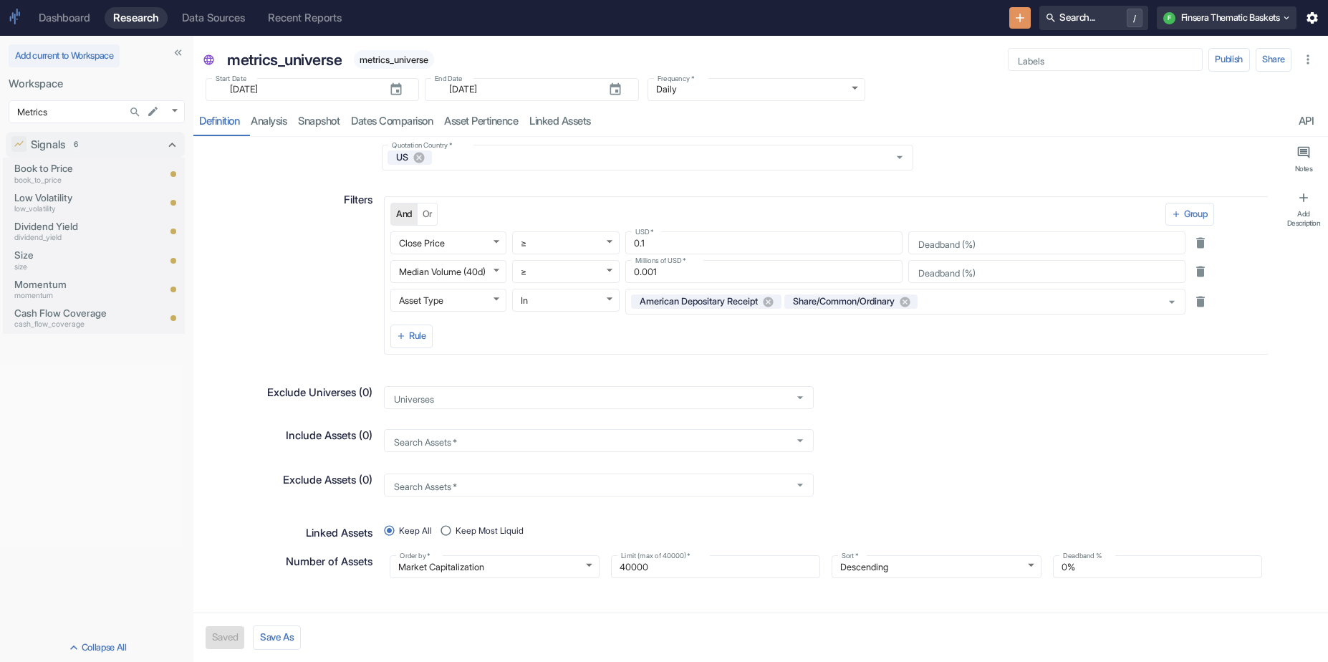
scroll to position [0, 0]
